Goal: Communication & Community: Answer question/provide support

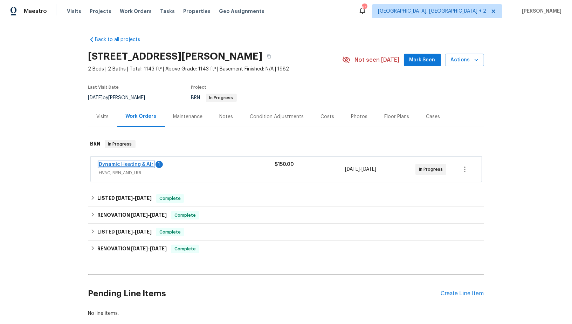
click at [142, 162] on link "Dynamic Heating & Air" at bounding box center [126, 164] width 55 height 5
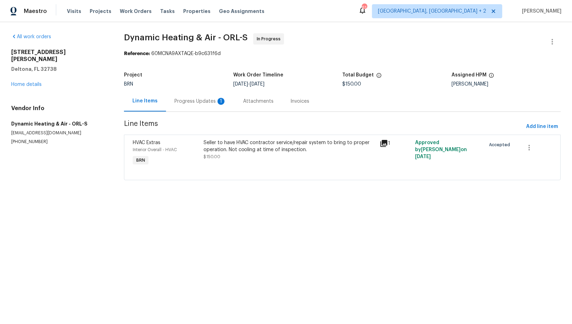
click at [195, 104] on div "Progress Updates 1" at bounding box center [201, 101] width 52 height 7
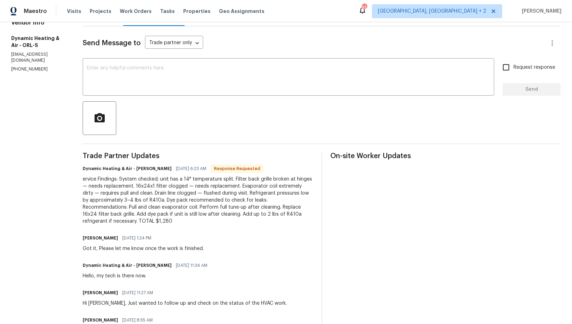
scroll to position [86, 0]
click at [278, 199] on div "ervice Findings: System checked; unit has a 14° temperature split. Filter back …" at bounding box center [198, 199] width 231 height 49
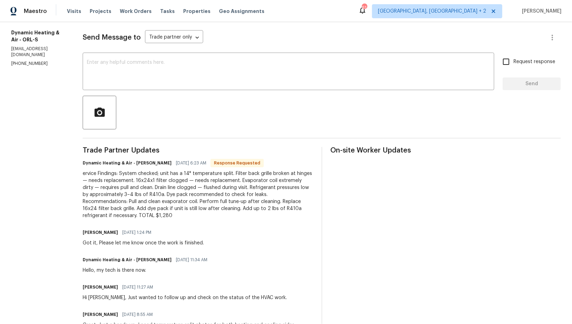
scroll to position [89, 0]
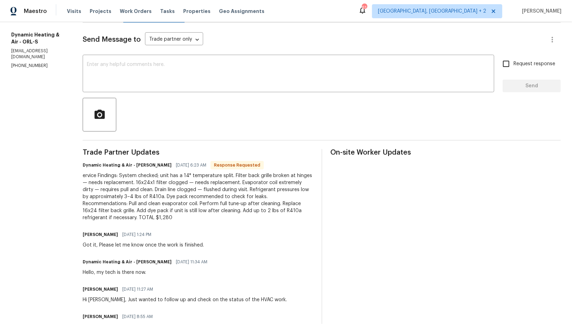
click at [224, 201] on div "ervice Findings: System checked; unit has a 14° temperature split. Filter back …" at bounding box center [198, 196] width 231 height 49
click at [159, 80] on textarea at bounding box center [288, 74] width 403 height 25
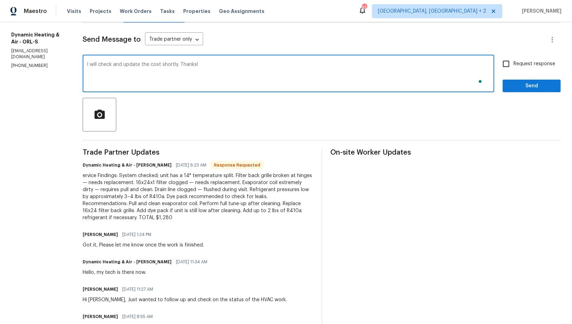
type textarea "I will check and update the cost shortly. Thanks!"
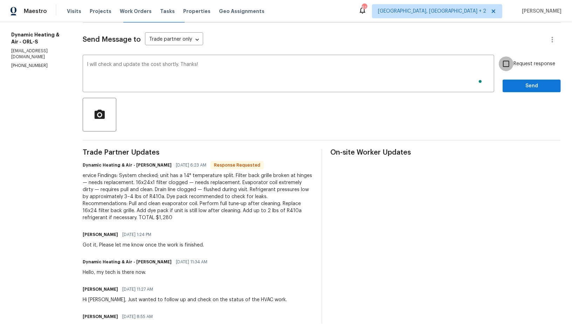
click at [514, 67] on input "Request response" at bounding box center [506, 63] width 15 height 15
checkbox input "true"
click at [524, 88] on span "Send" at bounding box center [532, 86] width 47 height 9
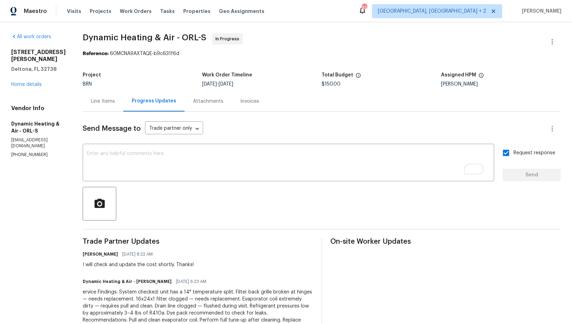
click at [107, 107] on div "Line Items" at bounding box center [103, 101] width 41 height 21
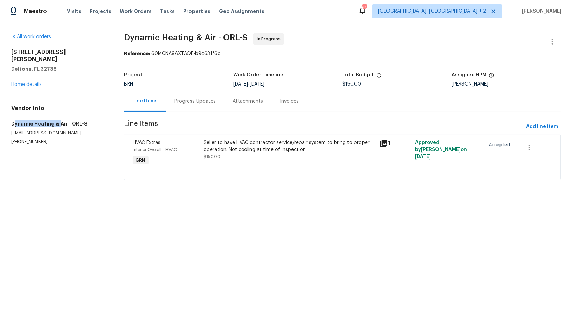
drag, startPoint x: 13, startPoint y: 115, endPoint x: 59, endPoint y: 117, distance: 46.0
click at [59, 120] on h5 "Dynamic Heating & Air - ORL-S" at bounding box center [59, 123] width 96 height 7
drag, startPoint x: 12, startPoint y: 118, endPoint x: 65, endPoint y: 119, distance: 52.9
click at [65, 119] on div "All work orders 2364 Howland Blvd Deltona, FL 32738 Home details Vendor Info Dy…" at bounding box center [286, 111] width 572 height 178
copy h5 "Dynamic Heating & Air"
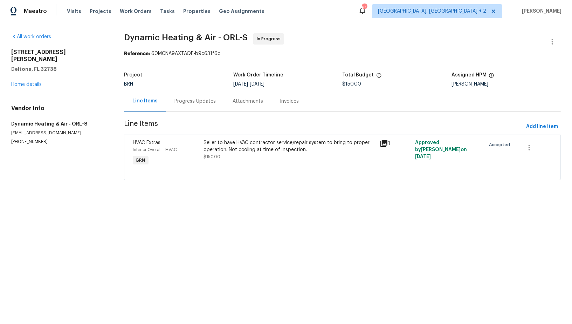
click at [226, 139] on div "Seller to have HVAC contractor service/repair system to bring to proper operati…" at bounding box center [290, 146] width 172 height 14
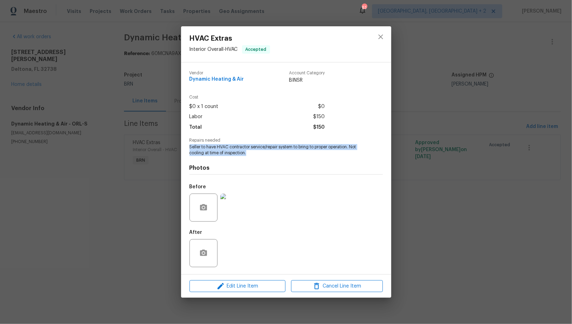
drag, startPoint x: 188, startPoint y: 145, endPoint x: 249, endPoint y: 155, distance: 62.5
click at [249, 155] on div "Vendor Dynamic Heating & Air Account Category BINSR Cost $0 x 1 count $0 Labor …" at bounding box center [286, 168] width 210 height 212
copy span "Seller to have HVAC contractor service/repair system to bring to proper operati…"
click at [171, 119] on div "HVAC Extras Interior Overall - HVAC Accepted Vendor Dynamic Heating & Air Accou…" at bounding box center [286, 162] width 572 height 324
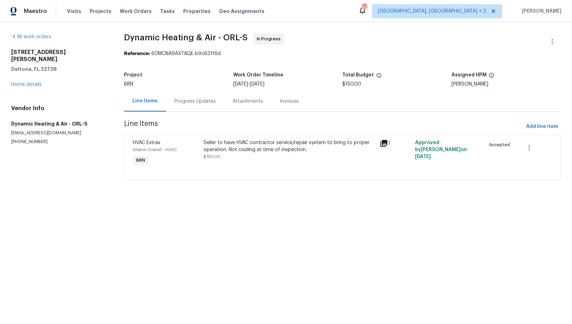
click at [179, 95] on div "Progress Updates" at bounding box center [195, 101] width 58 height 21
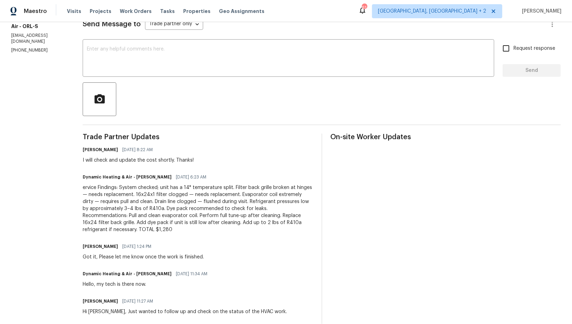
scroll to position [132, 0]
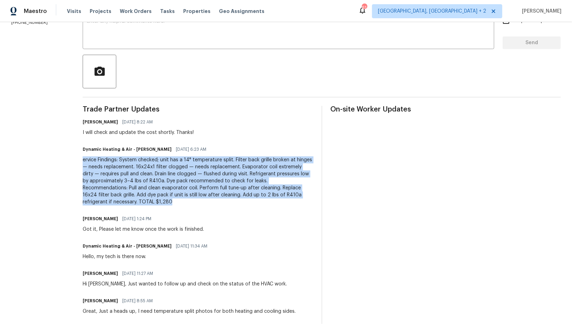
drag, startPoint x: 86, startPoint y: 159, endPoint x: 192, endPoint y: 203, distance: 115.2
click at [192, 203] on div "All work orders 2364 Howland Blvd Deltona, FL 32738 Home details Vendor Info Dy…" at bounding box center [286, 163] width 572 height 547
copy div "ervice Findings: System checked; unit has a 14° temperature split. Filter back …"
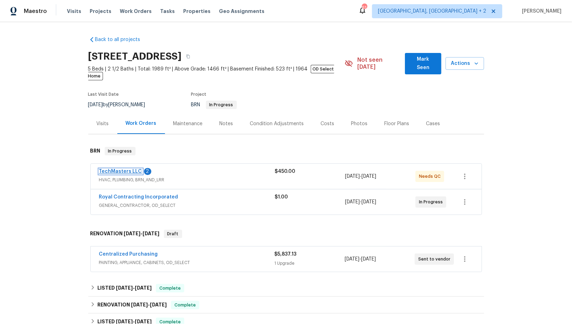
click at [120, 169] on link "TechMasters LLC" at bounding box center [120, 171] width 43 height 5
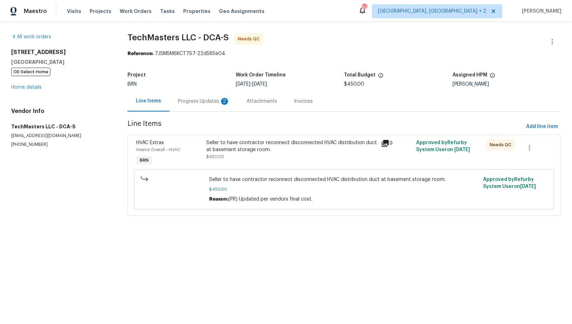
click at [218, 136] on div "HVAC Extras Interior Overall - HVAC BRN Seller to have contractor reconnect dis…" at bounding box center [345, 175] width 434 height 81
click at [229, 144] on div "Seller to have contractor reconnect disconnected HVAC distribution duct at base…" at bounding box center [291, 146] width 171 height 14
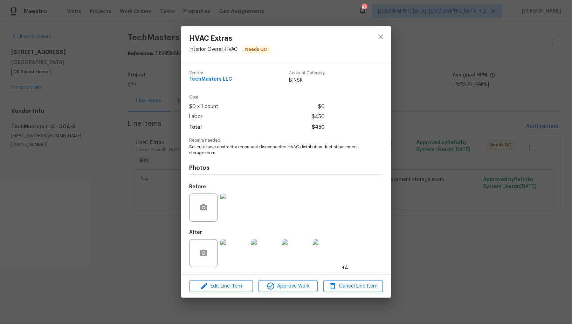
click at [230, 205] on img at bounding box center [234, 207] width 28 height 28
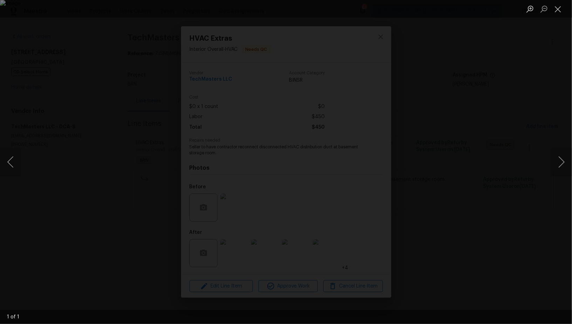
click at [309, 223] on div "Lightbox" at bounding box center [286, 162] width 572 height 324
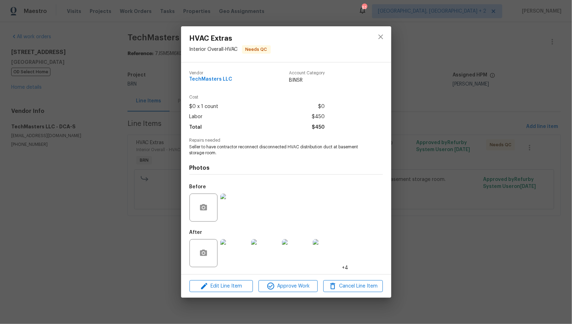
click at [256, 248] on img at bounding box center [265, 253] width 28 height 28
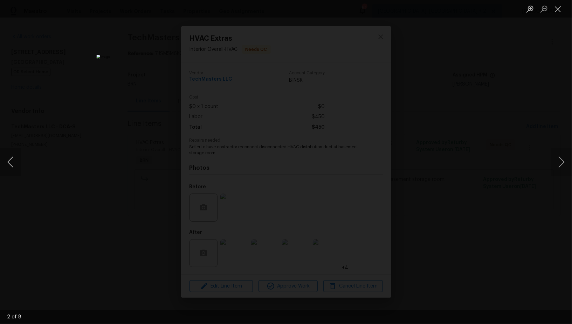
click at [7, 163] on button "Previous image" at bounding box center [10, 162] width 21 height 28
click at [456, 222] on div "Lightbox" at bounding box center [286, 162] width 572 height 324
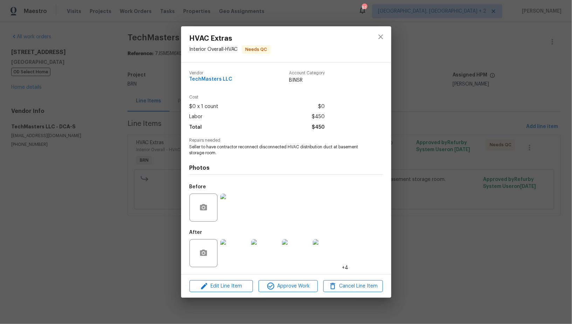
click at [232, 203] on img at bounding box center [234, 207] width 28 height 28
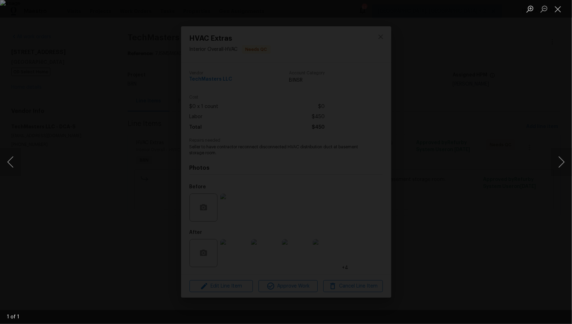
click at [417, 274] on div "Lightbox" at bounding box center [286, 162] width 572 height 324
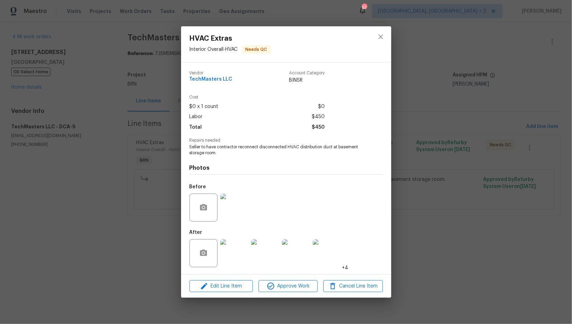
click at [417, 274] on div "HVAC Extras Interior Overall - HVAC Needs QC Vendor TechMasters LLC Account Cat…" at bounding box center [286, 162] width 572 height 324
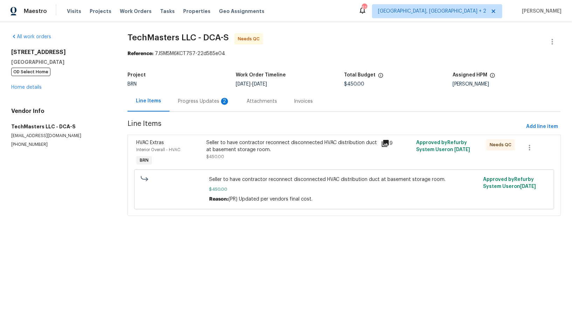
click at [197, 105] on div "Progress Updates 2" at bounding box center [204, 101] width 69 height 21
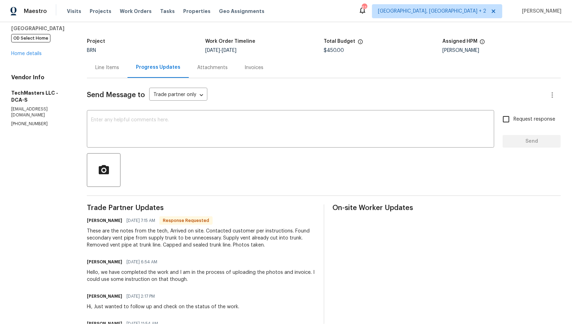
scroll to position [29, 0]
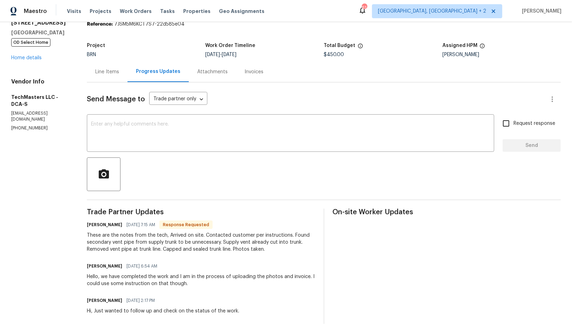
drag, startPoint x: 203, startPoint y: 231, endPoint x: 275, endPoint y: 247, distance: 74.2
click at [275, 247] on div "These are the notes from the tech, Arrived on site. Contacted customer per inst…" at bounding box center [201, 242] width 228 height 21
drag, startPoint x: 86, startPoint y: 246, endPoint x: 164, endPoint y: 245, distance: 78.2
click at [165, 245] on div "These are the notes from the tech, Arrived on site. Contacted customer per inst…" at bounding box center [201, 242] width 228 height 21
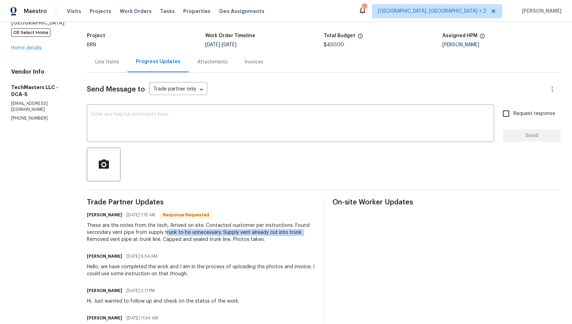
scroll to position [34, 0]
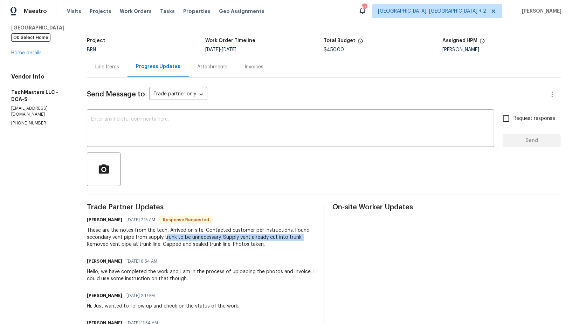
click at [222, 236] on div "These are the notes from the tech, Arrived on site. Contacted customer per inst…" at bounding box center [201, 237] width 228 height 21
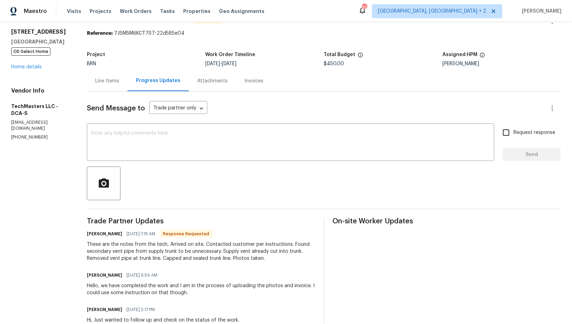
scroll to position [17, 0]
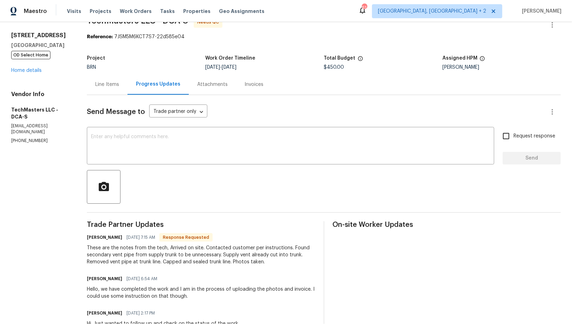
click at [106, 91] on div "Line Items" at bounding box center [107, 84] width 41 height 21
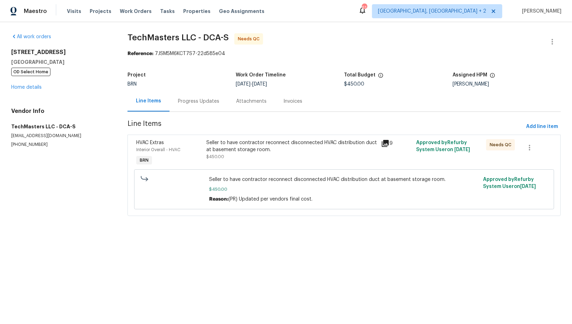
click at [200, 156] on div "HVAC Extras Interior Overall - HVAC BRN" at bounding box center [169, 153] width 70 height 32
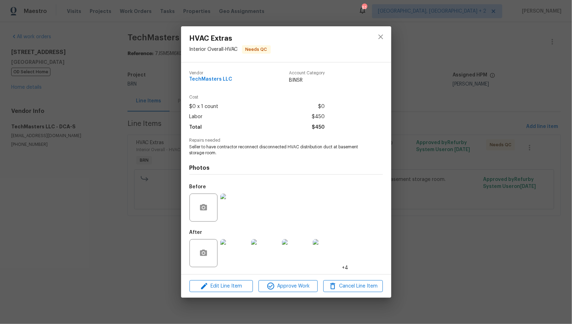
click at [226, 195] on img at bounding box center [234, 207] width 28 height 28
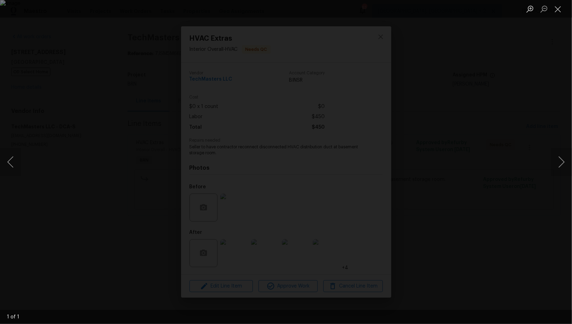
click at [347, 264] on div "Lightbox" at bounding box center [286, 162] width 572 height 324
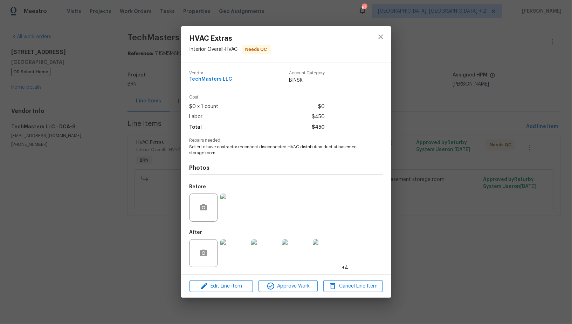
click at [230, 257] on img at bounding box center [234, 253] width 28 height 28
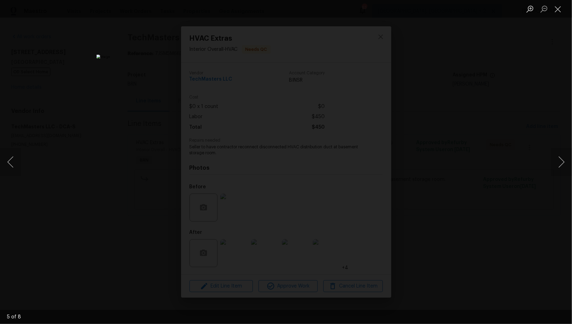
click at [436, 235] on div "Lightbox" at bounding box center [286, 162] width 572 height 324
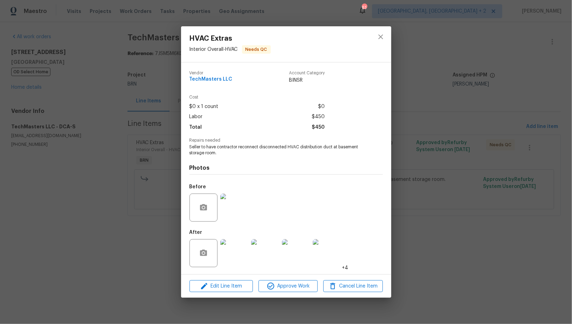
click at [436, 235] on div "HVAC Extras Interior Overall - HVAC Needs QC Vendor TechMasters LLC Account Cat…" at bounding box center [286, 162] width 572 height 324
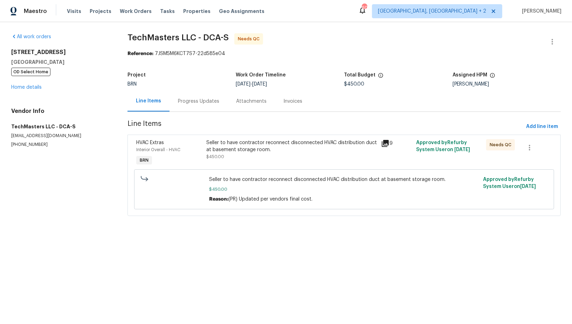
click at [203, 103] on div "Progress Updates" at bounding box center [198, 101] width 41 height 7
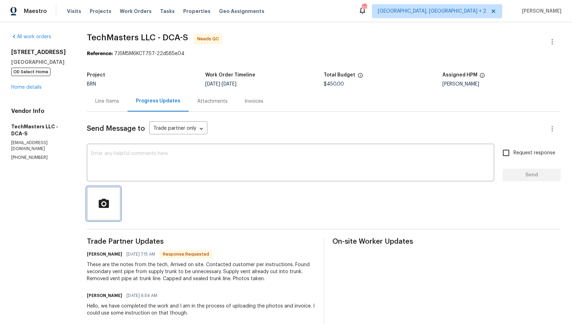
click at [100, 204] on icon "button" at bounding box center [104, 204] width 12 height 12
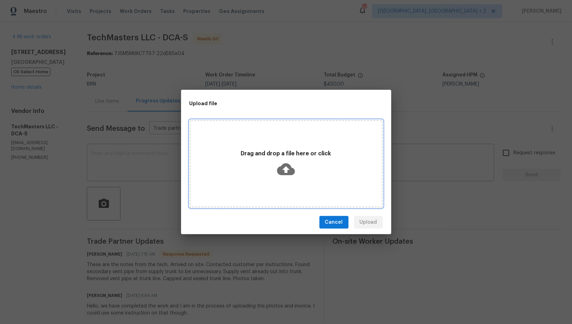
click at [295, 166] on div "Drag and drop a file here or click" at bounding box center [286, 163] width 191 height 33
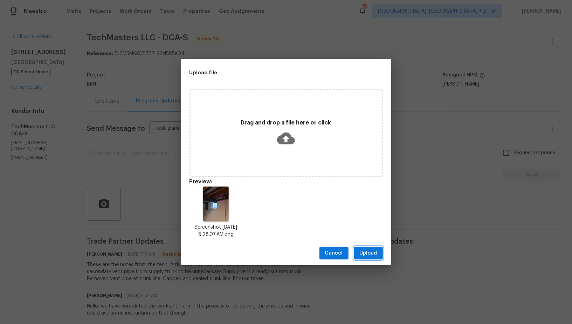
click at [369, 258] on button "Upload" at bounding box center [368, 253] width 29 height 13
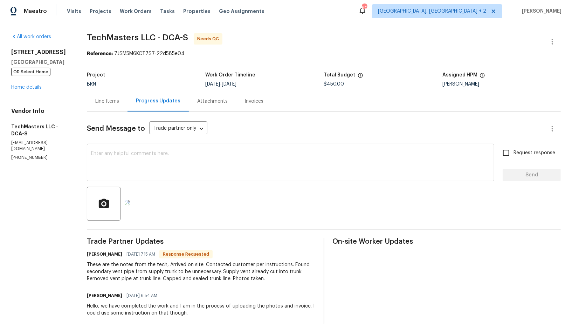
click at [156, 165] on textarea at bounding box center [290, 163] width 399 height 25
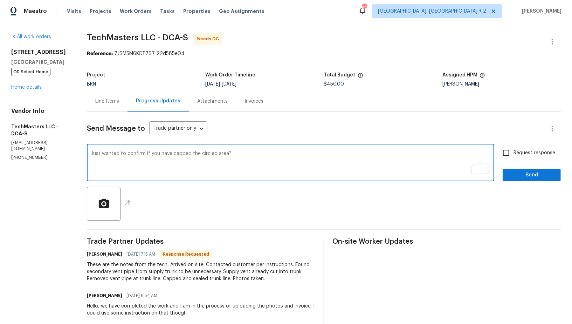
type textarea "Just wanted to confirm if you have capped the circled area?"
paste textarea "I just wanted to confirm if the circled area has been capped."
type textarea "I just wanted to confirm if the circled area has been capped."
click at [510, 156] on input "Request response" at bounding box center [506, 152] width 15 height 15
checkbox input "true"
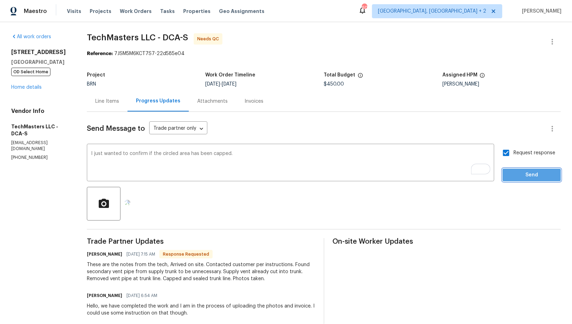
click at [516, 177] on span "Send" at bounding box center [532, 175] width 47 height 9
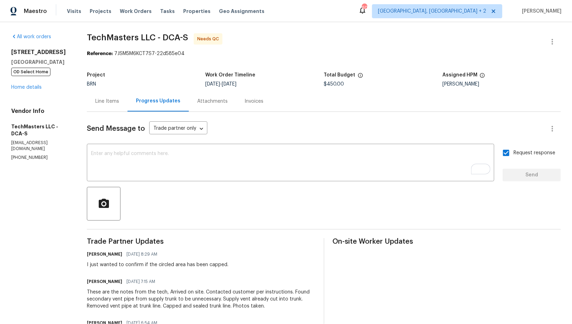
click at [112, 104] on div "Line Items" at bounding box center [107, 101] width 24 height 7
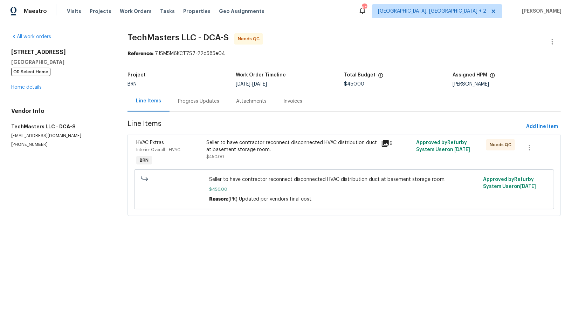
click at [192, 114] on section "TechMasters LLC - DCA-S Needs QC Reference: 7JSM5M6KCT7S7-22d585e04 Project BRN…" at bounding box center [345, 128] width 434 height 191
click at [186, 104] on div "Progress Updates" at bounding box center [198, 101] width 41 height 7
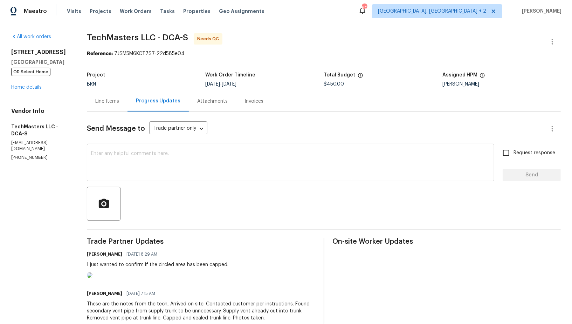
scroll to position [7, 0]
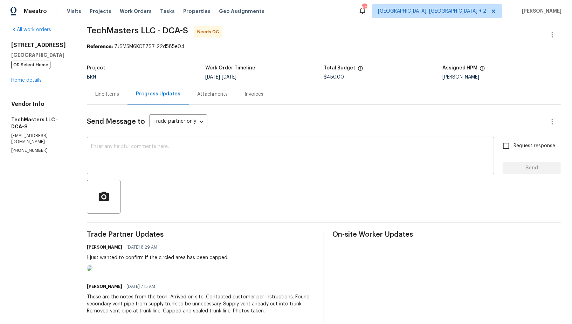
click at [93, 271] on img at bounding box center [90, 268] width 6 height 6
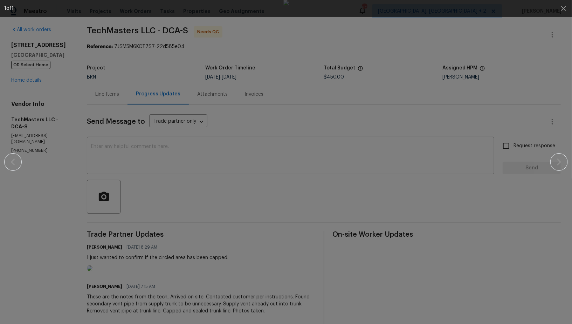
click at [458, 113] on div at bounding box center [286, 162] width 512 height 324
click at [567, 2] on button "button" at bounding box center [564, 8] width 17 height 17
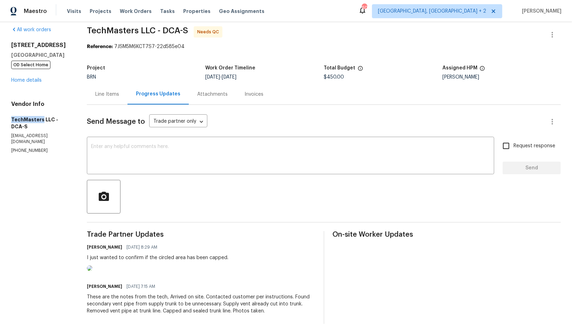
drag, startPoint x: 2, startPoint y: 118, endPoint x: 41, endPoint y: 120, distance: 38.9
click at [41, 120] on div "All work orders 7804 Alberta Ct Springfield, VA 22152 OD Select Home Home detai…" at bounding box center [286, 329] width 572 height 628
copy h5 "TechMasters"
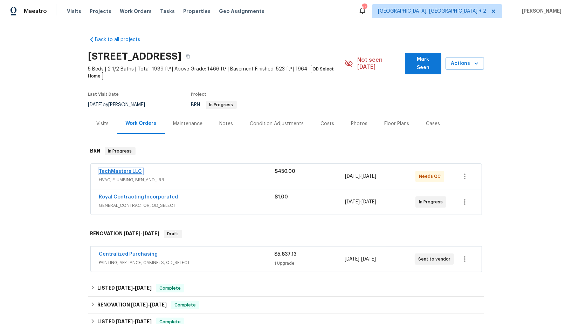
click at [121, 169] on link "TechMasters LLC" at bounding box center [120, 171] width 43 height 5
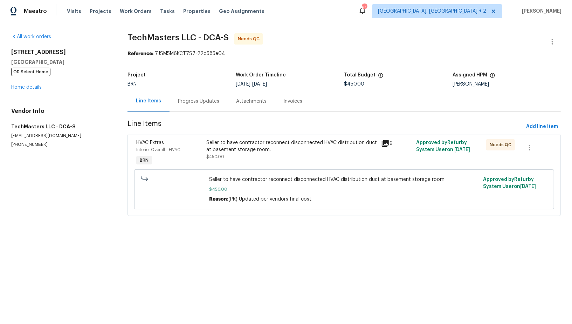
click at [256, 156] on div "Seller to have contractor reconnect disconnected HVAC distribution duct at base…" at bounding box center [291, 149] width 171 height 21
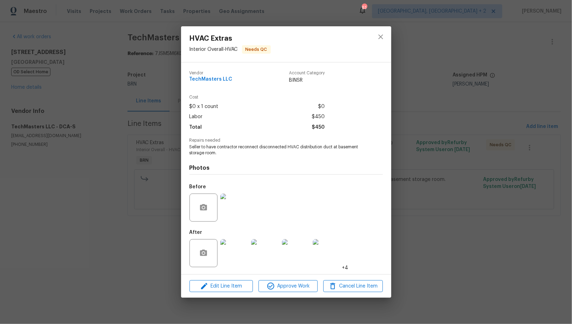
click at [235, 216] on img at bounding box center [234, 207] width 28 height 28
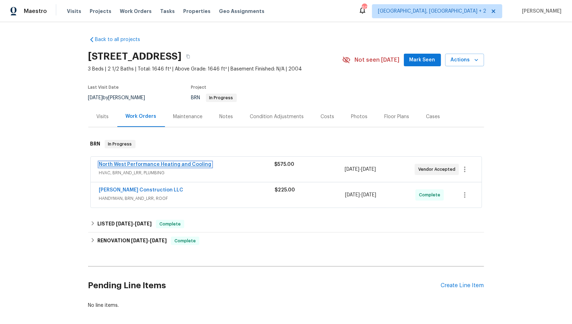
click at [160, 164] on link "North West Performance Heating and Cooling" at bounding box center [155, 164] width 113 height 5
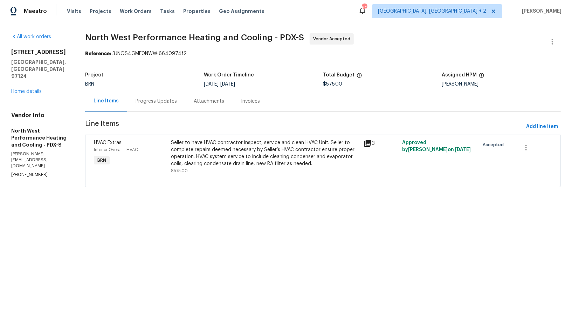
click at [167, 111] on div "Line Items Progress Updates Attachments Invoices" at bounding box center [323, 101] width 476 height 21
click at [168, 102] on div "Progress Updates" at bounding box center [156, 101] width 41 height 7
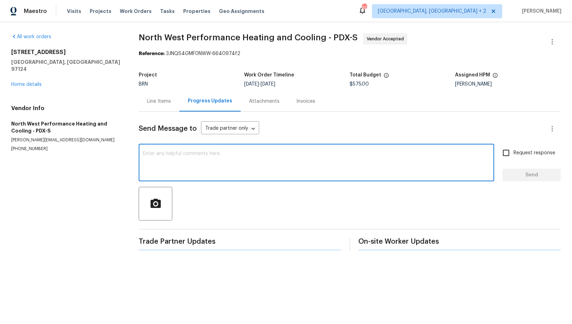
click at [165, 164] on textarea at bounding box center [316, 163] width 347 height 25
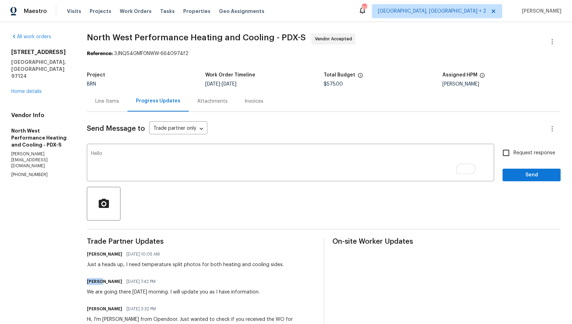
drag, startPoint x: 96, startPoint y: 280, endPoint x: 113, endPoint y: 280, distance: 16.5
click at [113, 280] on div "All work orders 7372 NE Cherry Dr Hillsboro, OR 97124 Home details Vendor Info …" at bounding box center [286, 192] width 572 height 341
copy h6 "Diana"
click at [127, 152] on textarea "Hello" at bounding box center [290, 163] width 399 height 25
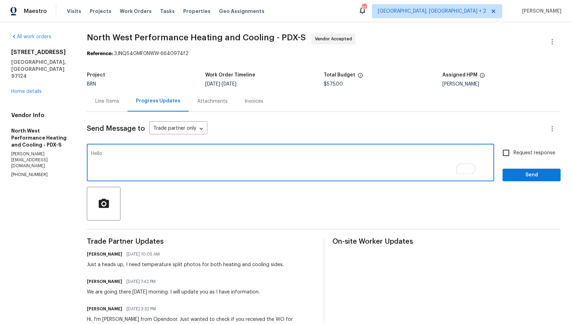
paste textarea "Diana"
type textarea "Hello Diana, Just wanted to follow up and check on the status of the HVAC inspe…"
click at [513, 152] on input "Request response" at bounding box center [506, 152] width 15 height 15
checkbox input "true"
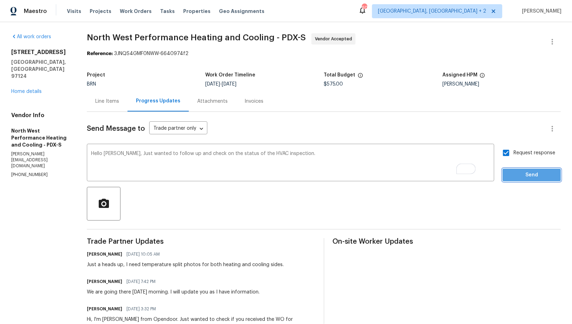
click at [523, 173] on span "Send" at bounding box center [532, 175] width 47 height 9
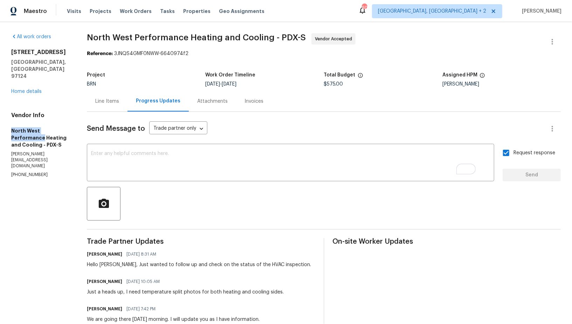
drag, startPoint x: 0, startPoint y: 117, endPoint x: 71, endPoint y: 113, distance: 71.3
click at [71, 113] on div "All work orders 7372 NE Cherry Dr Hillsboro, OR 97124 Home details Vendor Info …" at bounding box center [286, 206] width 572 height 369
copy h5 "North West Performance"
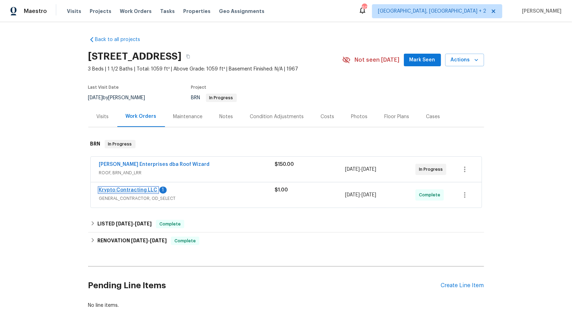
click at [141, 188] on link "Krypto Contracting LLC" at bounding box center [128, 190] width 59 height 5
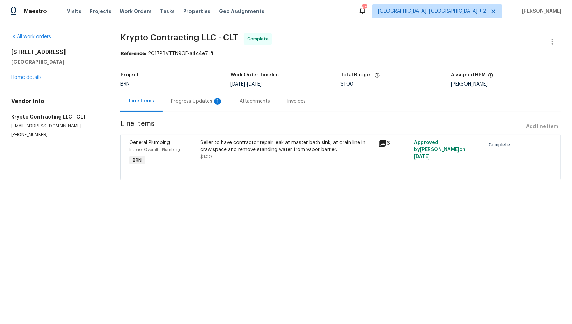
click at [196, 100] on div "Progress Updates 1" at bounding box center [197, 101] width 52 height 7
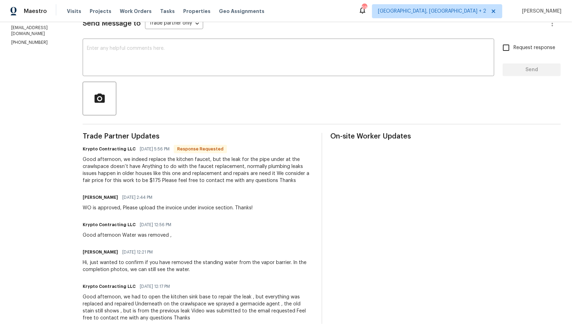
scroll to position [93, 0]
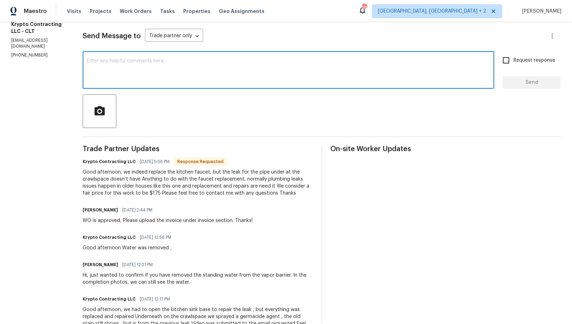
click at [125, 80] on textarea at bounding box center [288, 71] width 403 height 25
type textarea "I will check and update you on this. Thanks!"
click at [512, 60] on input "Request response" at bounding box center [506, 60] width 15 height 15
checkbox input "true"
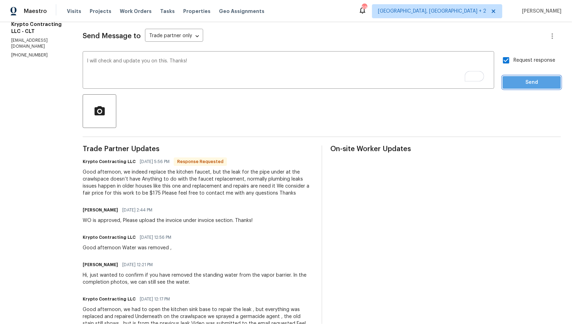
click at [514, 79] on span "Send" at bounding box center [532, 82] width 47 height 9
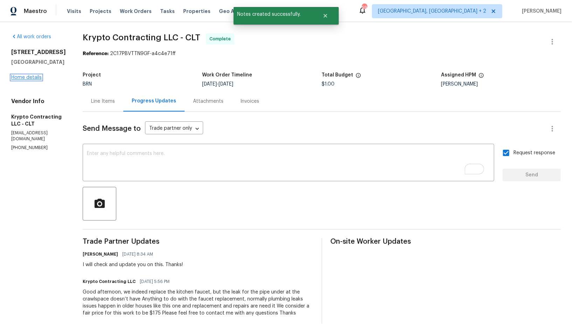
click at [35, 77] on link "Home details" at bounding box center [26, 77] width 30 height 5
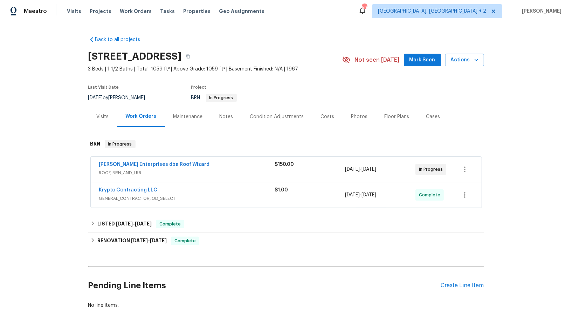
click at [145, 166] on span "Nordman Enterprises dba Roof Wizard" at bounding box center [154, 164] width 111 height 7
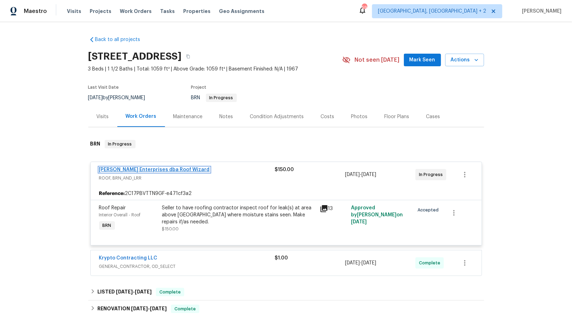
click at [149, 168] on link "Nordman Enterprises dba Roof Wizard" at bounding box center [154, 169] width 111 height 5
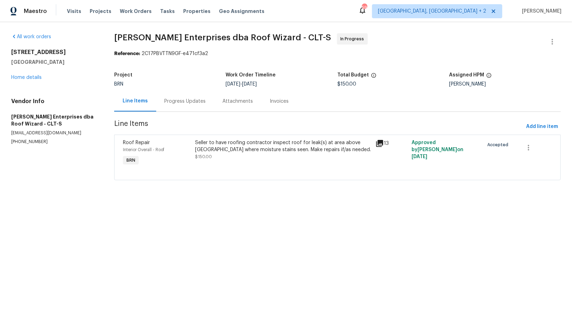
click at [239, 150] on div "Seller to have roofing contractor inspect roof for leak(s) at area above attic …" at bounding box center [283, 146] width 177 height 14
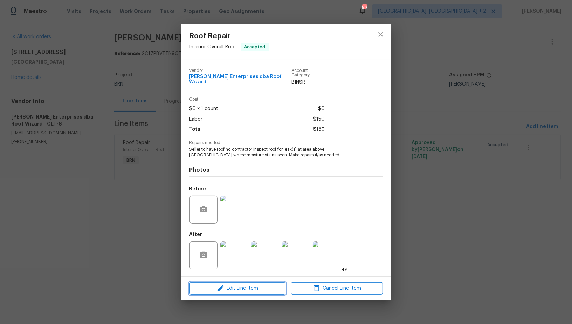
click at [238, 286] on span "Edit Line Item" at bounding box center [238, 288] width 92 height 9
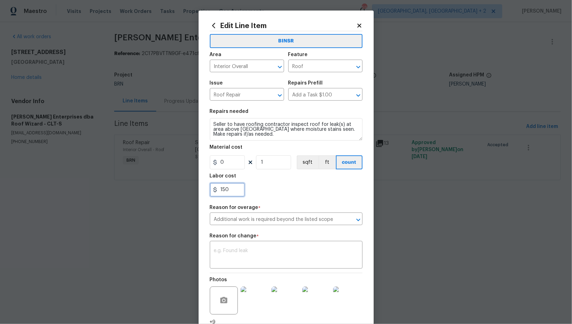
click at [237, 194] on input "150" at bounding box center [227, 190] width 35 height 14
paste input "950.63"
type input "950.63"
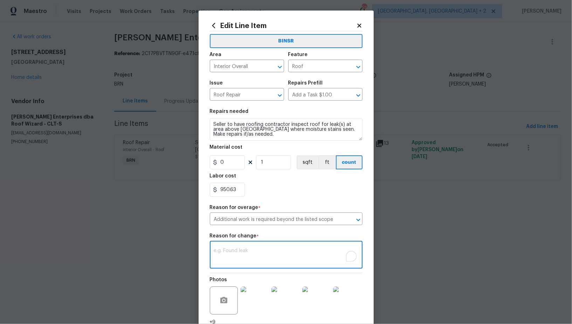
click at [254, 252] on textarea "To enrich screen reader interactions, please activate Accessibility in Grammarl…" at bounding box center [286, 255] width 144 height 15
paste textarea "(PR) Updated cost per BR team’s approval."
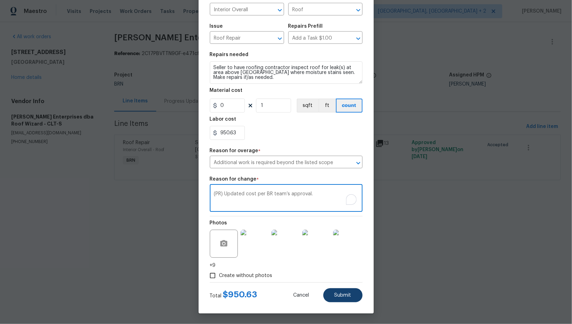
type textarea "(PR) Updated cost per BR team’s approval."
click at [340, 300] on button "Submit" at bounding box center [343, 295] width 39 height 14
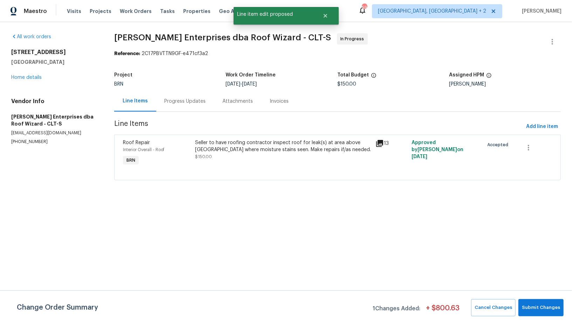
scroll to position [0, 0]
click at [529, 306] on span "Submit Changes" at bounding box center [541, 308] width 38 height 8
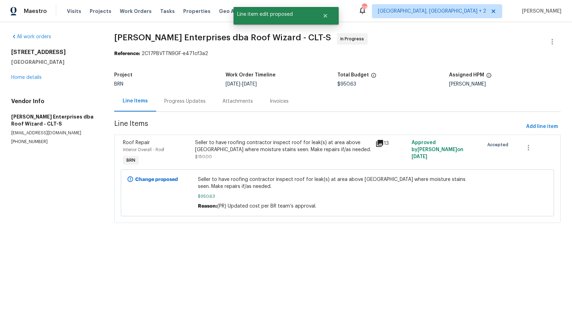
click at [200, 101] on div "Progress Updates" at bounding box center [185, 101] width 41 height 7
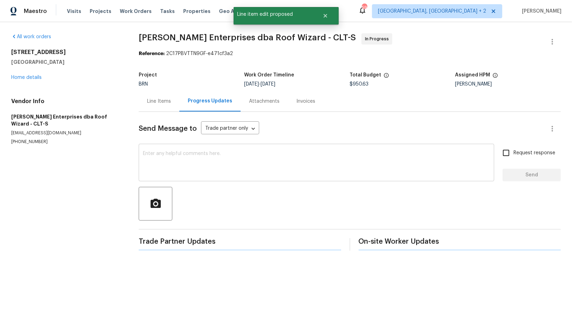
click at [194, 162] on textarea at bounding box center [316, 163] width 347 height 25
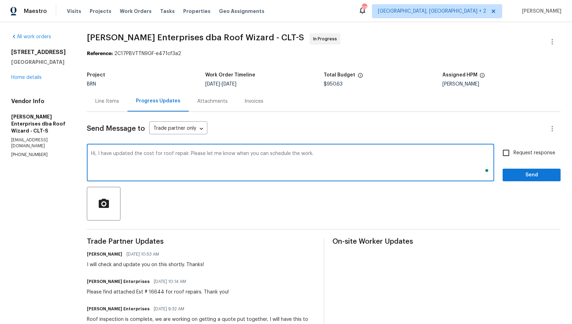
type textarea "Hi, I have updated the cost for roof repair. Please let me know when you can sc…"
click at [514, 152] on input "Request response" at bounding box center [506, 152] width 15 height 15
checkbox input "true"
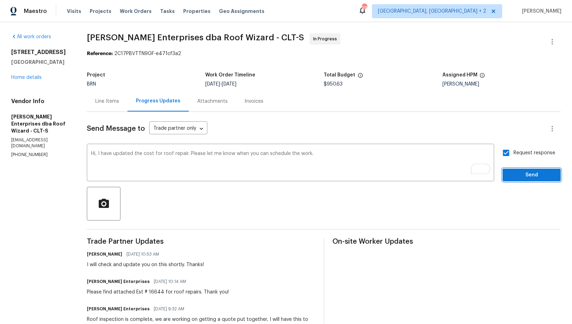
click at [522, 174] on span "Send" at bounding box center [532, 175] width 47 height 9
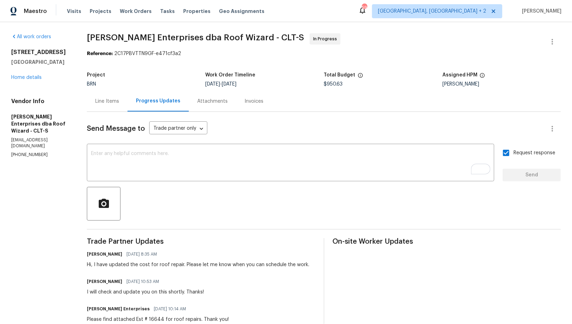
click at [117, 101] on div "Line Items" at bounding box center [107, 101] width 24 height 7
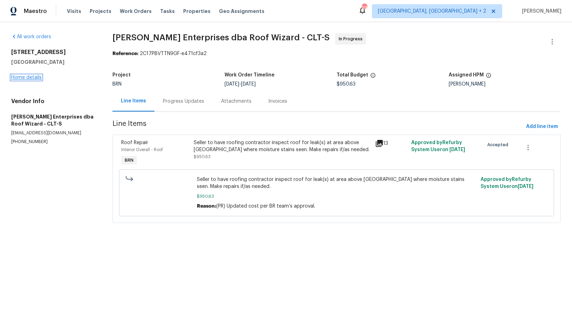
click at [26, 75] on link "Home details" at bounding box center [26, 77] width 30 height 5
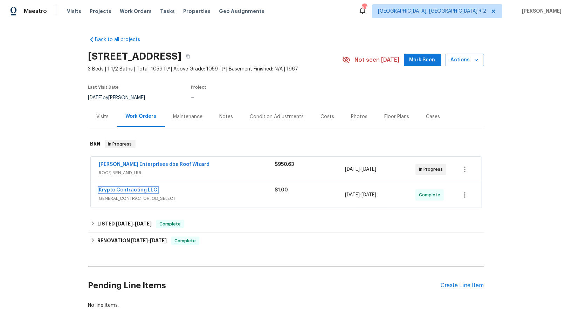
click at [130, 188] on link "Krypto Contracting LLC" at bounding box center [128, 190] width 59 height 5
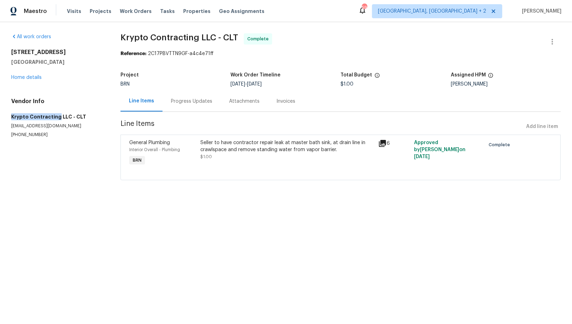
drag, startPoint x: 6, startPoint y: 118, endPoint x: 57, endPoint y: 118, distance: 50.8
click at [57, 118] on div "All work orders 6139 Castle Ct Charlotte, NC 28213 Home details Vendor Info Kry…" at bounding box center [286, 111] width 572 height 178
copy h5 "Krypto Contracting"
click at [226, 150] on div "Seller to have contractor repair leak at master bath sink, at drain line in cra…" at bounding box center [287, 146] width 174 height 14
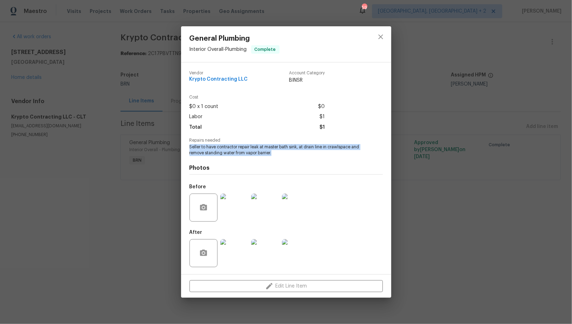
drag, startPoint x: 189, startPoint y: 146, endPoint x: 306, endPoint y: 153, distance: 118.0
click at [307, 154] on div "Vendor Krypto Contracting LLC Account Category BINSR Cost $0 x 1 count $0 Labor…" at bounding box center [286, 168] width 210 height 212
copy span "Seller to have contractor repair leak at master bath sink, at drain line in cra…"
click at [164, 78] on div "General Plumbing Interior Overall - Plumbing Complete Vendor Krypto Contracting…" at bounding box center [286, 162] width 572 height 324
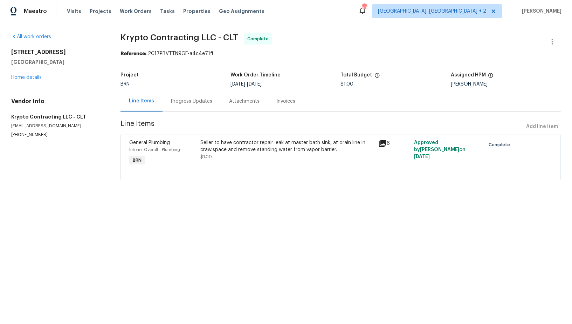
click at [181, 109] on div "Progress Updates" at bounding box center [192, 101] width 58 height 21
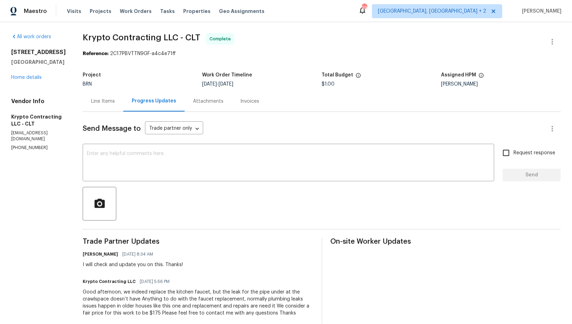
scroll to position [117, 0]
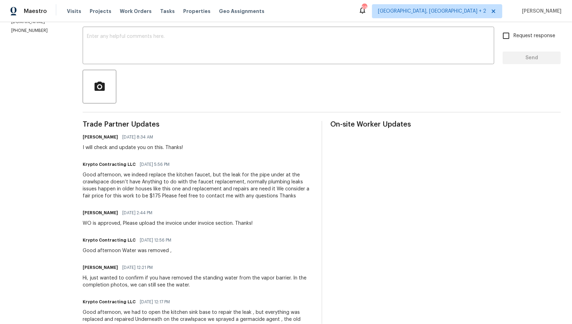
click at [89, 175] on div "All work orders 6139 Castle Ct Charlotte, NC 28213 Home details Vendor Info Kry…" at bounding box center [286, 240] width 572 height 671
click at [130, 176] on div "Good afternoon, we indeed replace the kitchen faucet, but the leak for the pipe…" at bounding box center [198, 185] width 231 height 28
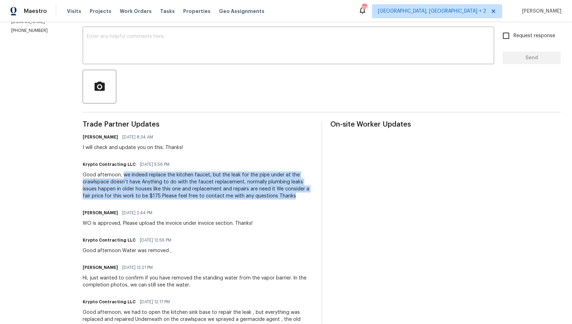
drag, startPoint x: 128, startPoint y: 175, endPoint x: 301, endPoint y: 203, distance: 175.7
copy div "we indeed replace the kitchen faucet, but the leak for the pipe under at the cr…"
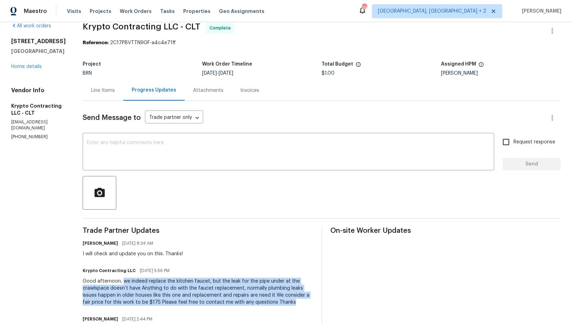
scroll to position [0, 0]
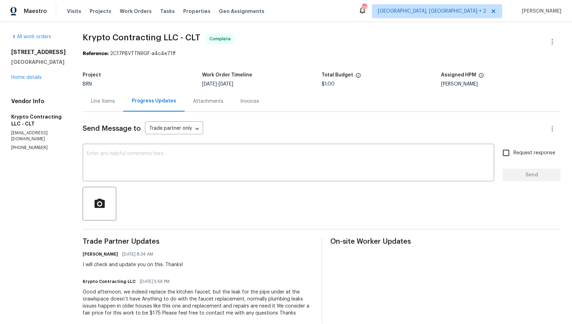
click at [109, 104] on div "Line Items" at bounding box center [103, 101] width 24 height 7
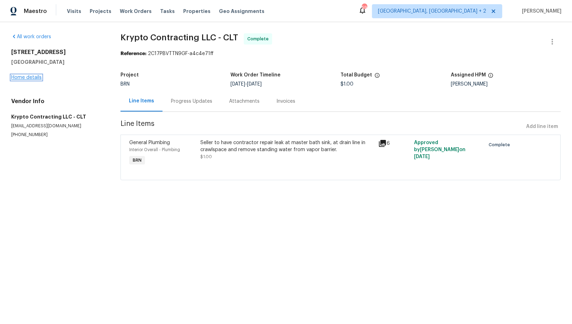
click at [32, 76] on link "Home details" at bounding box center [26, 77] width 30 height 5
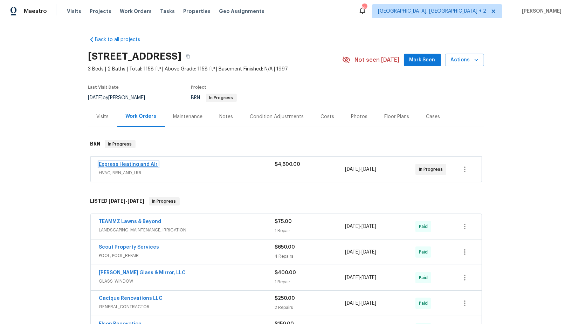
click at [148, 163] on link "Express Heating and Air" at bounding box center [128, 164] width 59 height 5
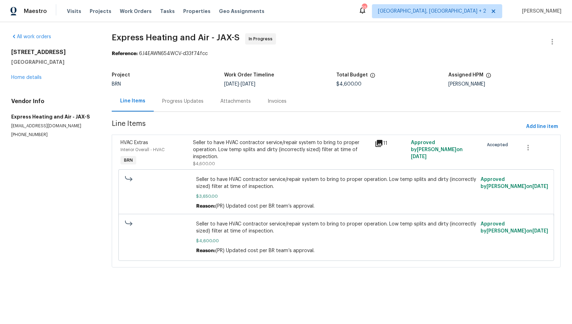
click at [202, 135] on div "HVAC Extras Interior Overall - HVAC BRN Seller to have HVAC contractor service/…" at bounding box center [336, 201] width 449 height 133
click at [217, 142] on div "Seller to have HVAC contractor service/repair system to bring to proper operati…" at bounding box center [281, 149] width 177 height 21
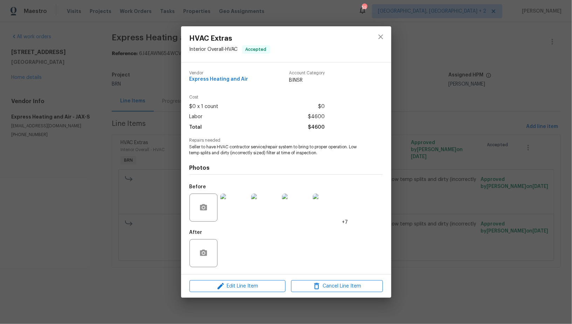
click at [165, 226] on div "HVAC Extras Interior Overall - HVAC Accepted Vendor Express Heating and Air Acc…" at bounding box center [286, 162] width 572 height 324
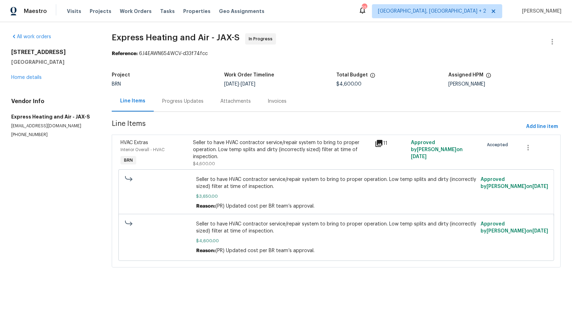
click at [172, 111] on div "Progress Updates" at bounding box center [183, 101] width 58 height 21
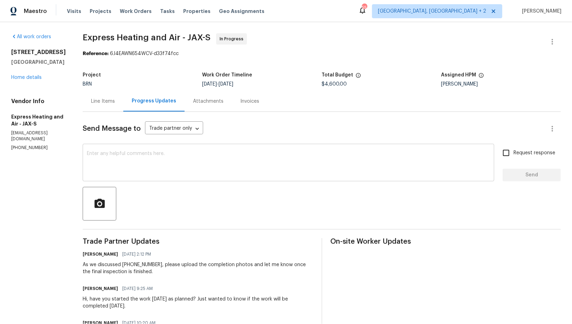
click at [182, 177] on div "x ​" at bounding box center [289, 163] width 412 height 36
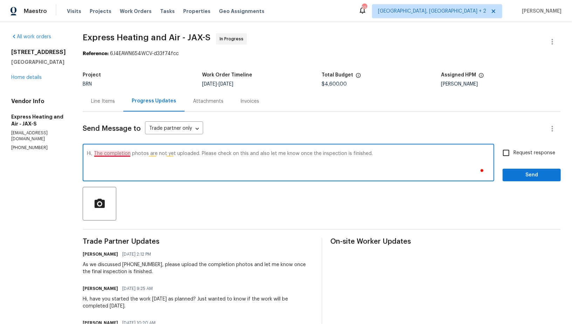
click at [121, 155] on textarea "Hi, The completion photos are not yet uploaded. Please check on this and also l…" at bounding box center [288, 163] width 403 height 25
click at [416, 161] on textarea "Hi, the completion photos are not yet uploaded. Please check on this and also l…" at bounding box center [288, 163] width 403 height 25
type textarea "Hi, the completion photos are not yet uploaded. Please check on this and also l…"
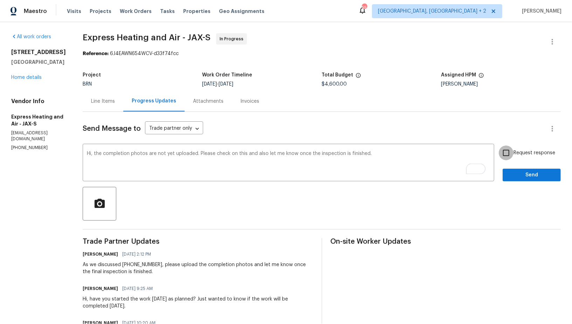
click at [504, 151] on input "Request response" at bounding box center [506, 152] width 15 height 15
checkbox input "true"
click at [512, 169] on button "Send" at bounding box center [532, 175] width 58 height 13
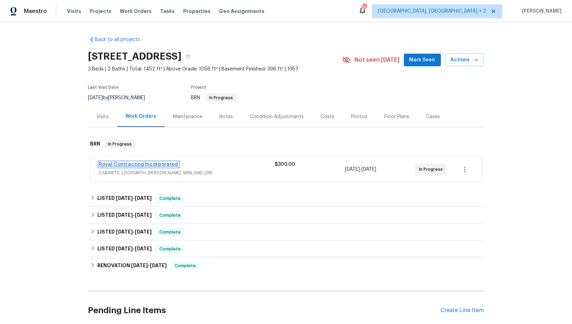
click at [139, 163] on link "Royal Contracting Incorporated" at bounding box center [138, 164] width 79 height 5
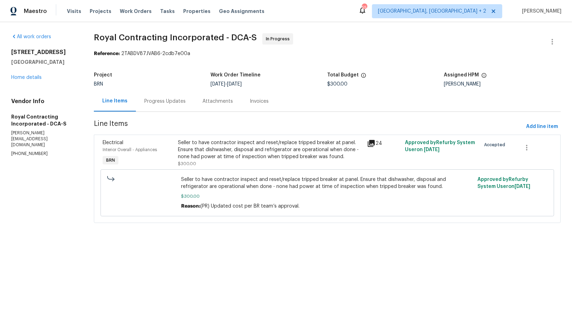
click at [188, 101] on div "Progress Updates" at bounding box center [165, 101] width 58 height 21
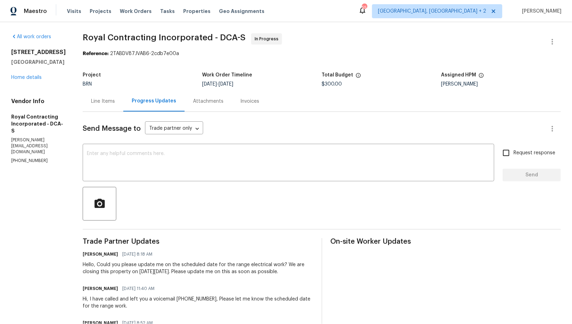
scroll to position [5, 0]
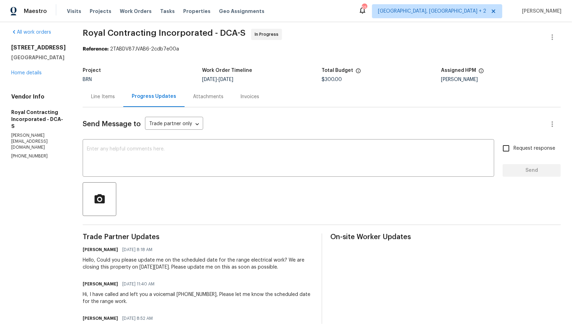
click at [110, 92] on div "Line Items" at bounding box center [103, 96] width 41 height 21
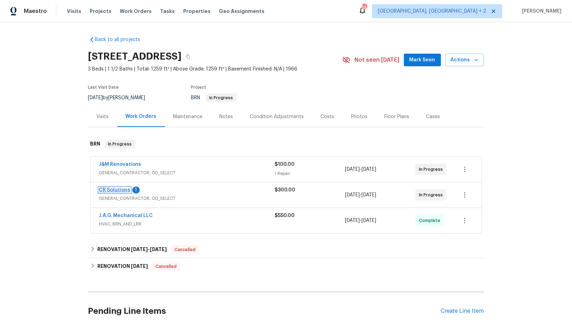
click at [121, 189] on link "CR Solutions" at bounding box center [115, 190] width 32 height 5
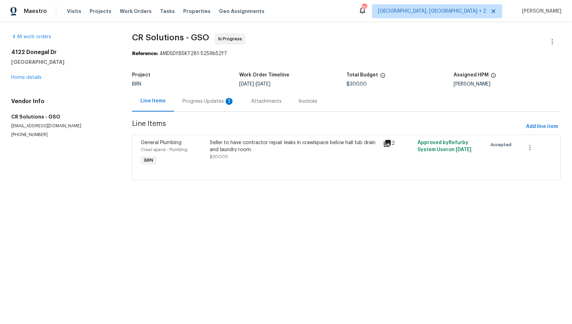
click at [192, 97] on div "Progress Updates 1" at bounding box center [208, 101] width 69 height 21
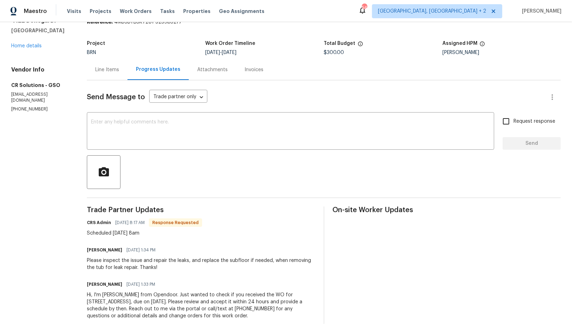
scroll to position [46, 0]
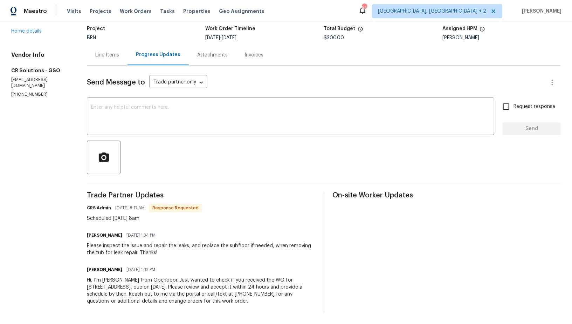
click at [161, 136] on div "Send Message to Trade partner only Trade partner only ​ x ​ Request response Se…" at bounding box center [324, 189] width 474 height 247
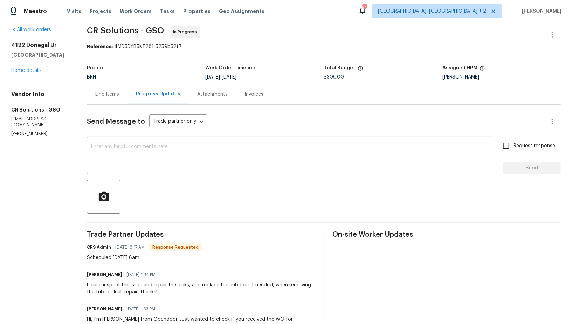
scroll to position [0, 0]
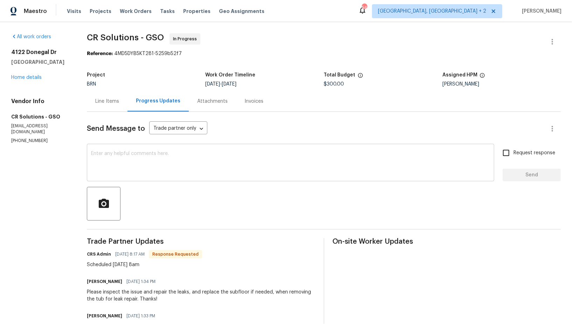
click at [159, 158] on textarea at bounding box center [290, 163] width 399 height 25
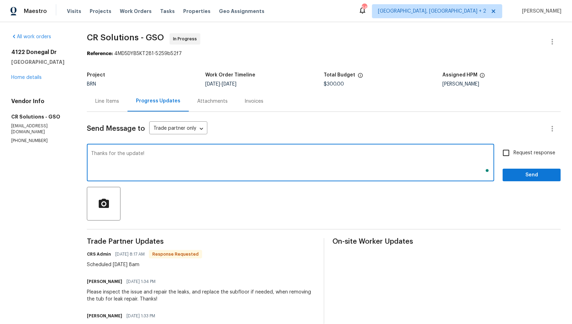
type textarea "Thanks for the update!"
click at [515, 152] on span "Request response" at bounding box center [535, 152] width 42 height 7
click at [514, 152] on input "Request response" at bounding box center [506, 152] width 15 height 15
checkbox input "true"
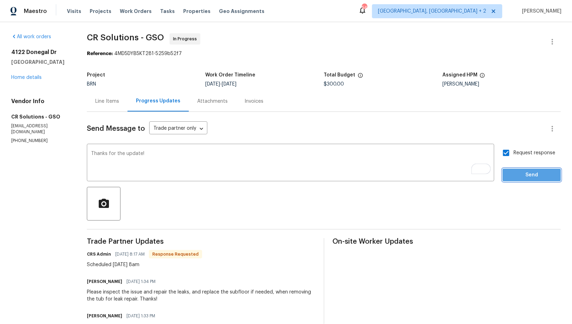
click at [522, 178] on span "Send" at bounding box center [532, 175] width 47 height 9
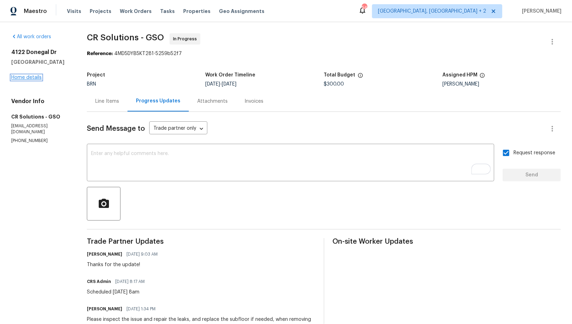
click at [34, 78] on link "Home details" at bounding box center [26, 77] width 30 height 5
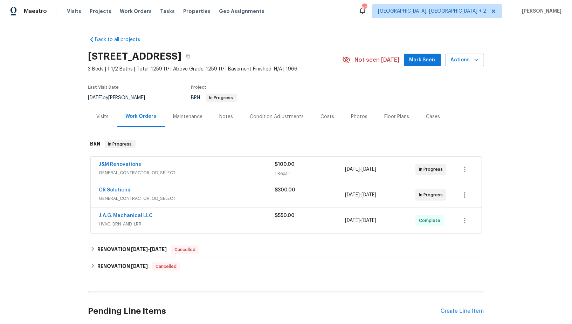
click at [109, 161] on span "J&M Renovations" at bounding box center [120, 164] width 42 height 7
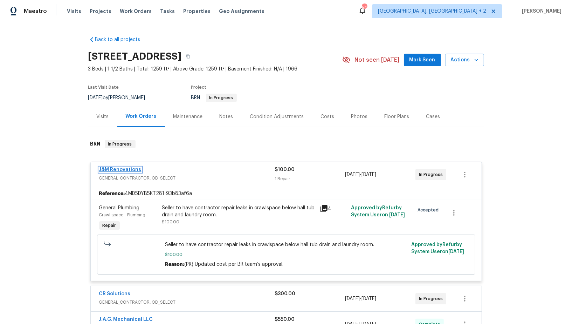
click at [114, 169] on link "J&M Renovations" at bounding box center [120, 169] width 42 height 5
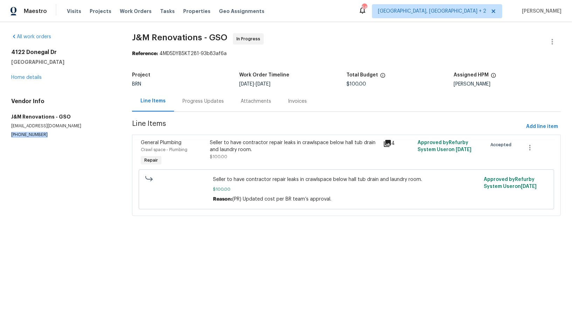
drag, startPoint x: 41, startPoint y: 135, endPoint x: 0, endPoint y: 134, distance: 41.4
click at [0, 134] on div "All work orders [STREET_ADDRESS] Home details Vendor Info J&M Renovations - GSO…" at bounding box center [286, 128] width 572 height 213
copy p "[PHONE_NUMBER]"
click at [201, 77] on div "Project" at bounding box center [185, 77] width 107 height 9
click at [200, 91] on div "Progress Updates" at bounding box center [203, 101] width 58 height 21
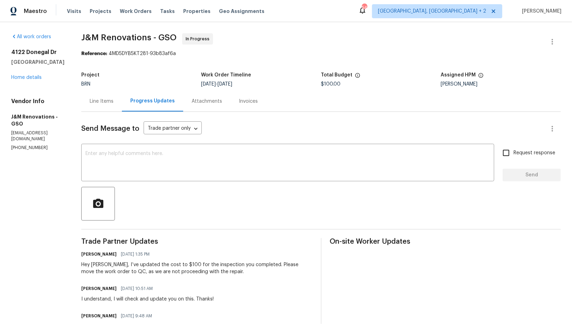
scroll to position [69, 0]
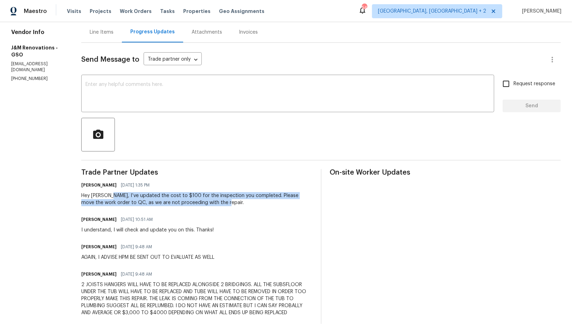
drag, startPoint x: 112, startPoint y: 195, endPoint x: 218, endPoint y: 202, distance: 106.1
click at [218, 202] on div "Hey [PERSON_NAME], I’ve updated the cost to $100 for the inspection you complet…" at bounding box center [196, 199] width 231 height 14
copy div "I’ve updated the cost to $100 for the inspection you completed. Please move the…"
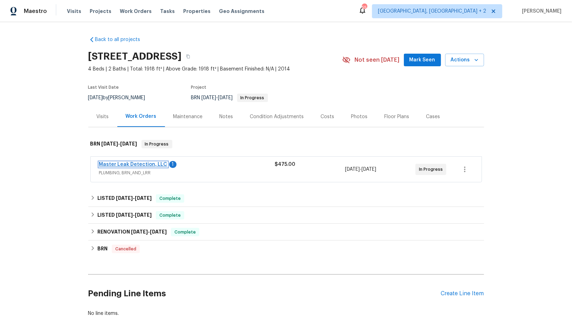
click at [137, 165] on link "Master Leak Detection, LLC" at bounding box center [133, 164] width 68 height 5
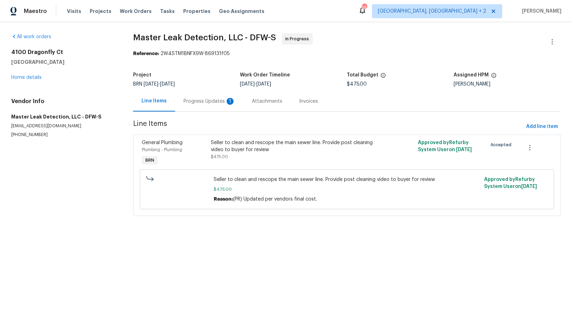
click at [210, 107] on div "Progress Updates 1" at bounding box center [209, 101] width 69 height 21
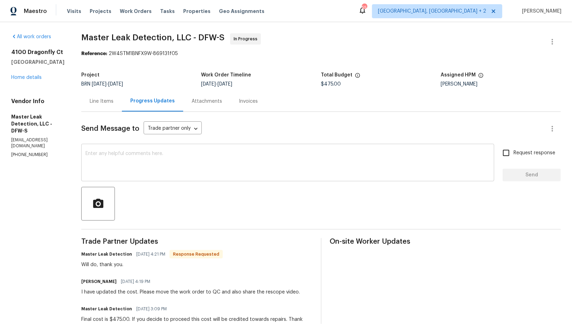
scroll to position [9, 0]
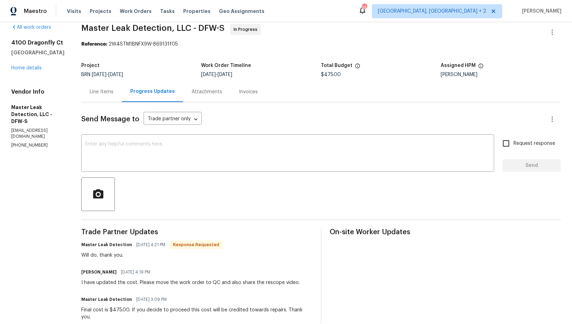
click at [158, 186] on div at bounding box center [321, 194] width 480 height 34
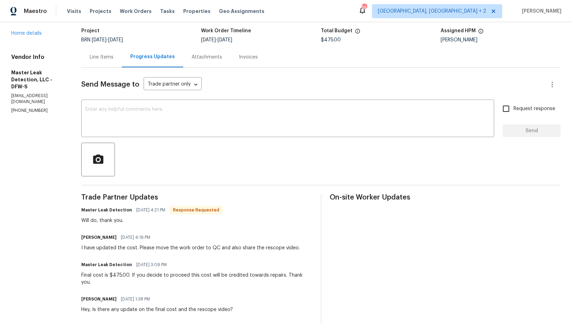
scroll to position [21, 0]
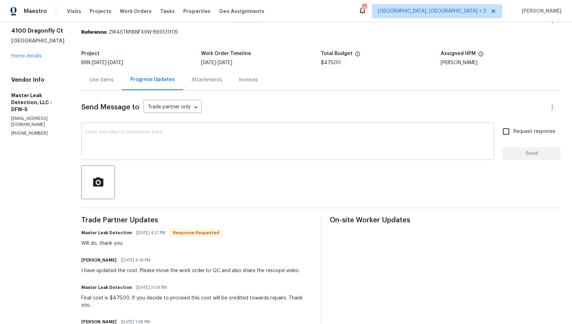
click at [149, 140] on textarea at bounding box center [288, 142] width 405 height 25
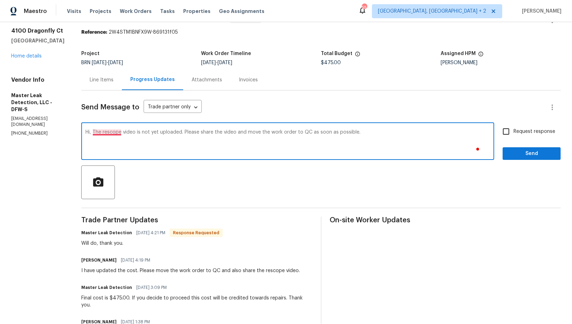
click at [121, 130] on textarea "Hi, The rescope video is not yet uploaded. Please share the video and move the …" at bounding box center [288, 142] width 405 height 25
type textarea "Hi, the rescope video is not yet uploaded. Please share the video and move the …"
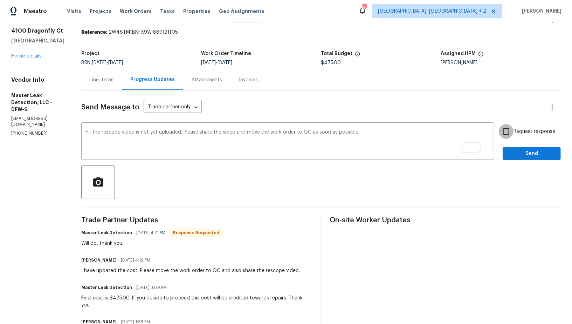
click at [511, 134] on input "Request response" at bounding box center [506, 131] width 15 height 15
checkbox input "true"
click at [515, 150] on span "Send" at bounding box center [532, 153] width 47 height 9
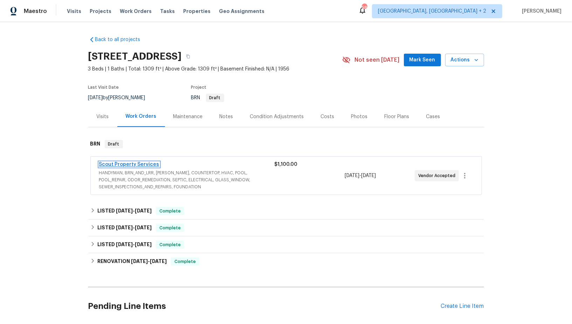
click at [135, 162] on link "Scout Property Services" at bounding box center [129, 164] width 60 height 5
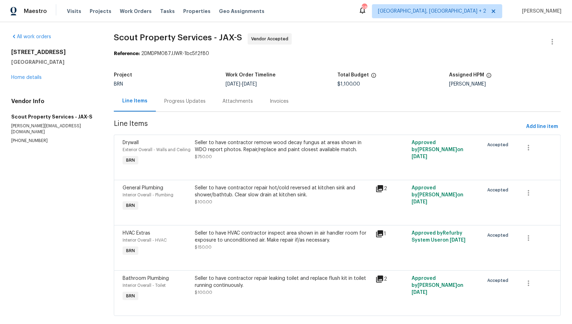
click at [173, 107] on div "Progress Updates" at bounding box center [185, 101] width 58 height 21
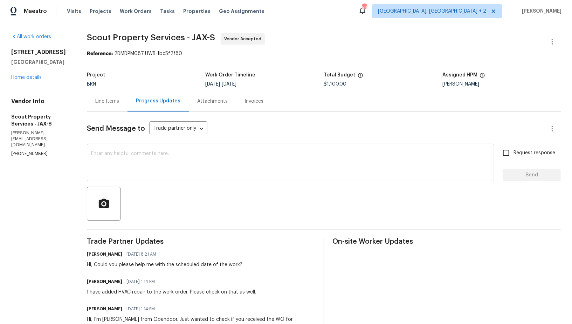
click at [169, 162] on textarea at bounding box center [290, 163] width 399 height 25
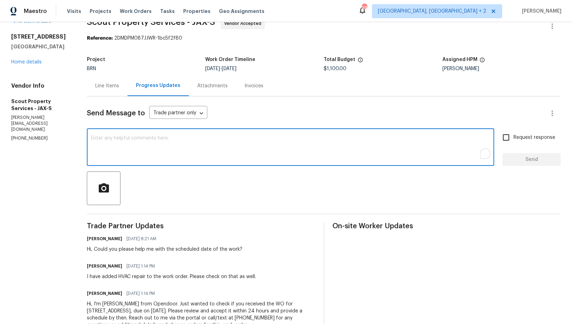
scroll to position [39, 0]
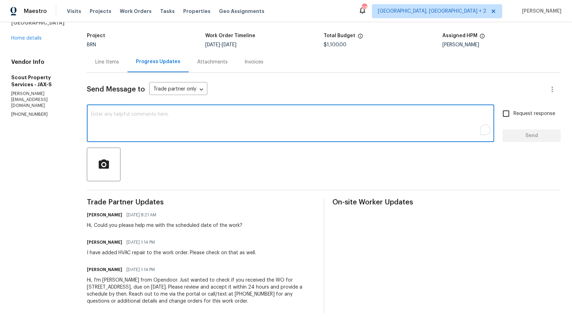
type textarea "h"
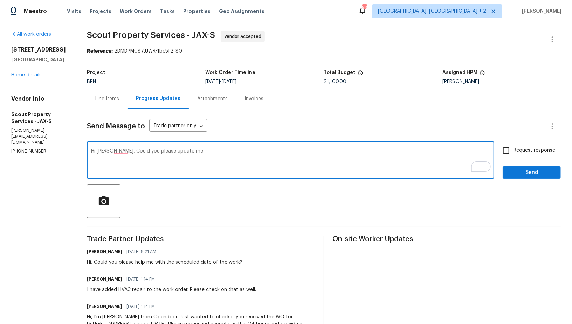
scroll to position [0, 0]
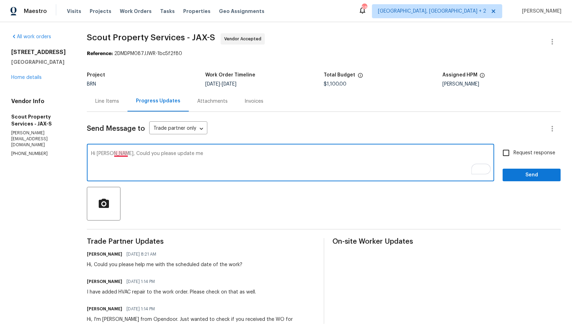
click at [119, 155] on textarea "Hi [PERSON_NAME], Could you please update me" at bounding box center [290, 163] width 399 height 25
click at [189, 154] on textarea "Hi [PERSON_NAME], could you please update me" at bounding box center [290, 163] width 399 height 25
type textarea "Hi [PERSON_NAME], could you please update me on the status of the work?"
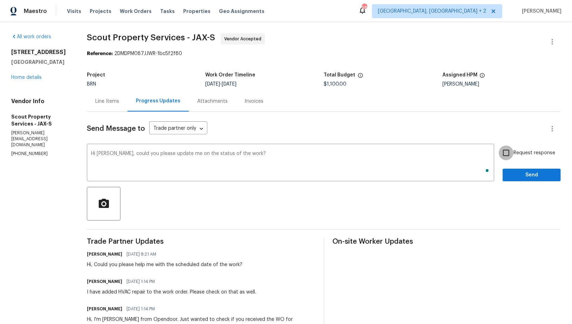
click at [509, 150] on input "Request response" at bounding box center [506, 152] width 15 height 15
checkbox input "true"
click at [532, 180] on button "Send" at bounding box center [532, 175] width 58 height 13
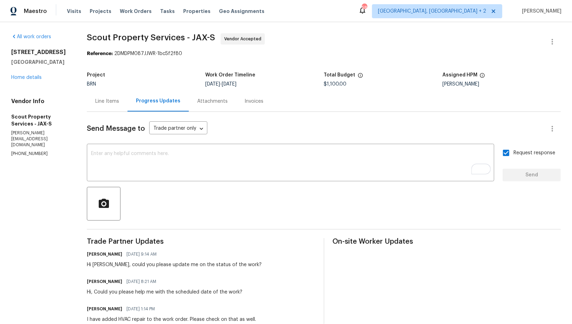
drag, startPoint x: 108, startPoint y: 265, endPoint x: 278, endPoint y: 258, distance: 169.5
click at [278, 258] on div "[PERSON_NAME] R [DATE] 9:14 AM Hi [PERSON_NAME], could you please update me on …" at bounding box center [201, 258] width 228 height 19
click at [180, 267] on div "Hi [PERSON_NAME], could you please update me on the status of the work?" at bounding box center [174, 264] width 175 height 7
drag, startPoint x: 108, startPoint y: 265, endPoint x: 241, endPoint y: 264, distance: 133.5
click at [241, 264] on div "[PERSON_NAME] R [DATE] 9:14 AM Hi [PERSON_NAME], could you please update me on …" at bounding box center [201, 258] width 228 height 19
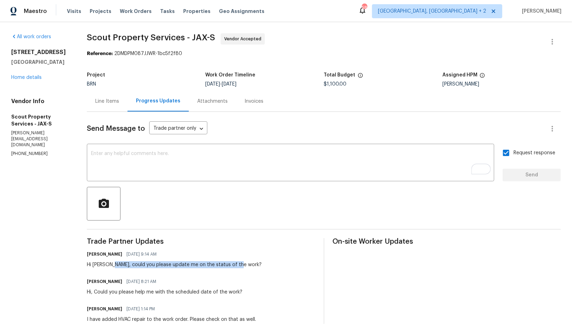
copy div "could you please update me on the status of the work?"
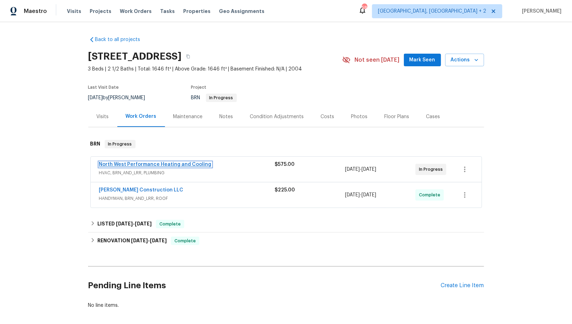
click at [136, 163] on link "North West Performance Heating and Cooling" at bounding box center [155, 164] width 113 height 5
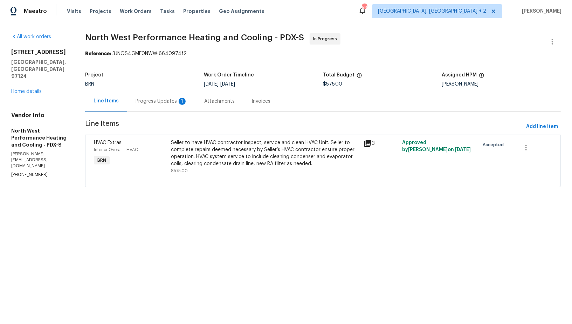
click at [196, 96] on div "Progress Updates 1" at bounding box center [161, 101] width 69 height 21
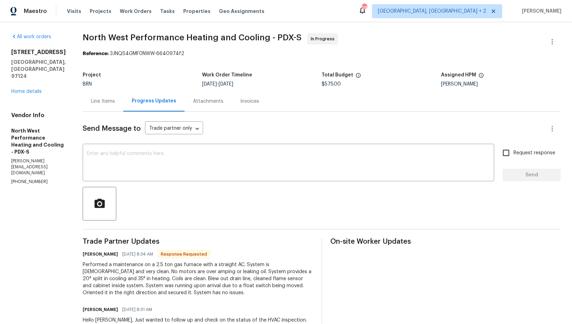
click at [123, 106] on div "Line Items" at bounding box center [103, 101] width 41 height 21
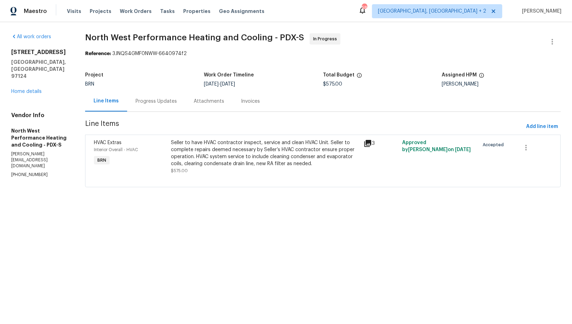
click at [237, 150] on div "Seller to have HVAC contractor inspect, service and clean HVAC Unit. Seller to …" at bounding box center [265, 153] width 189 height 28
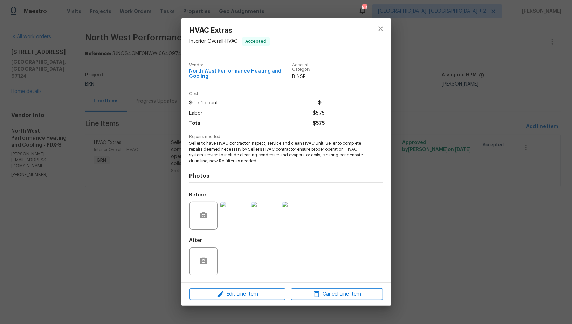
drag, startPoint x: 134, startPoint y: 233, endPoint x: 181, endPoint y: 131, distance: 112.3
click at [134, 233] on div "HVAC Extras Interior Overall - HVAC Accepted Vendor North West Performance Heat…" at bounding box center [286, 162] width 572 height 324
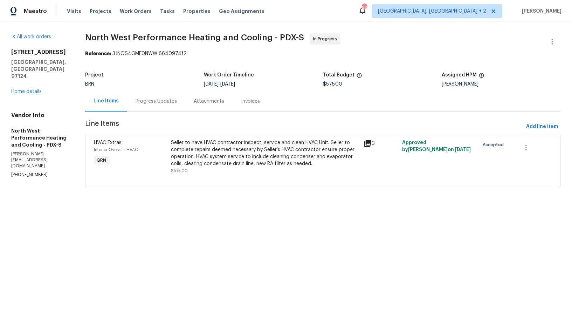
click at [180, 96] on div "Progress Updates" at bounding box center [156, 101] width 58 height 21
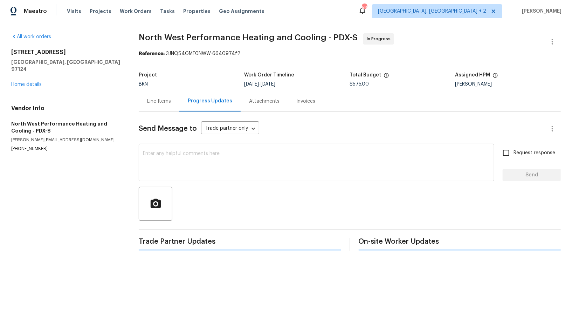
click at [169, 157] on textarea at bounding box center [316, 163] width 347 height 25
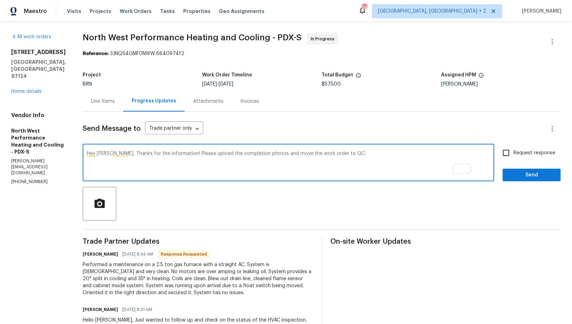
type textarea "Hey [PERSON_NAME], Thanks for the information! Please upload the completion pho…"
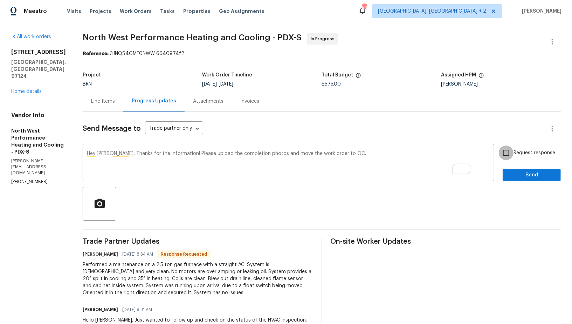
click at [513, 151] on input "Request response" at bounding box center [506, 152] width 15 height 15
checkbox input "true"
click at [524, 178] on span "Send" at bounding box center [532, 175] width 47 height 9
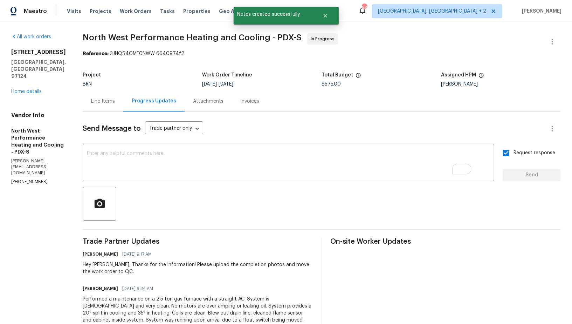
click at [114, 89] on div "Project BRN Work Order Timeline [DATE] - [DATE] Total Budget $575.00 Assigned H…" at bounding box center [322, 79] width 478 height 22
click at [116, 106] on div "Line Items" at bounding box center [103, 101] width 41 height 21
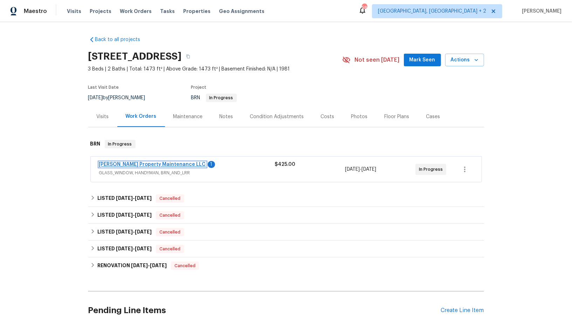
click at [163, 164] on link "[PERSON_NAME] Property Maintenance LLC" at bounding box center [152, 164] width 107 height 5
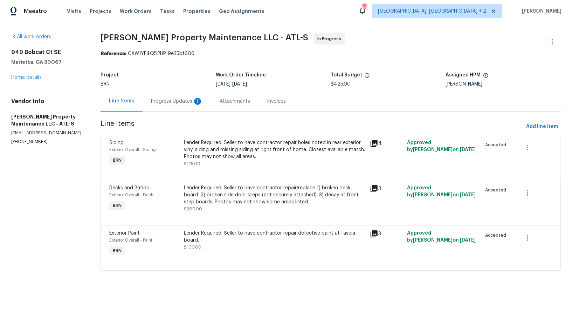
click at [178, 101] on div "Progress Updates 1" at bounding box center [177, 101] width 52 height 7
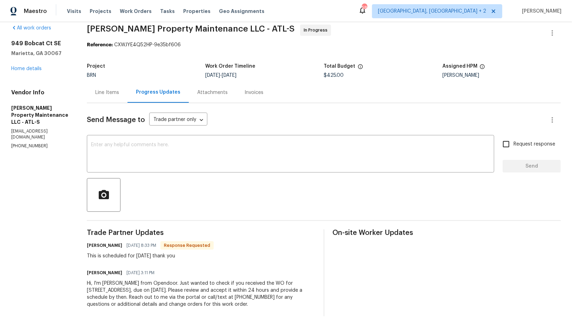
scroll to position [12, 0]
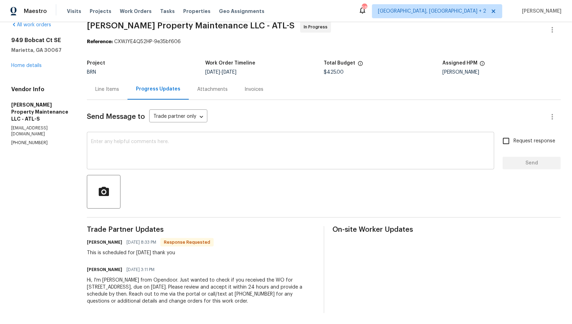
click at [163, 169] on div "x ​" at bounding box center [291, 152] width 408 height 36
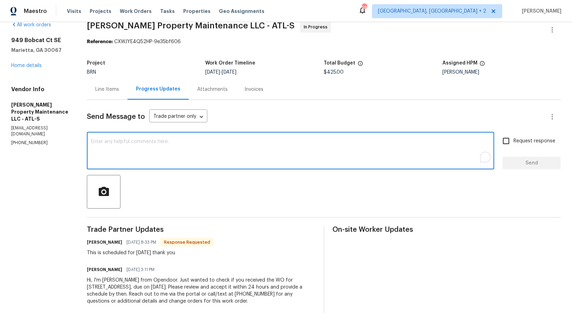
click at [161, 155] on textarea "To enrich screen reader interactions, please activate Accessibility in Grammarl…" at bounding box center [290, 151] width 399 height 25
type textarea "gREA"
type textarea "Great, Thanks!"
click at [503, 144] on input "Request response" at bounding box center [506, 141] width 15 height 15
checkbox input "true"
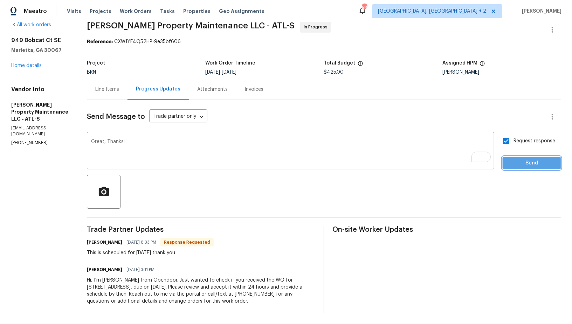
click at [520, 165] on span "Send" at bounding box center [532, 163] width 47 height 9
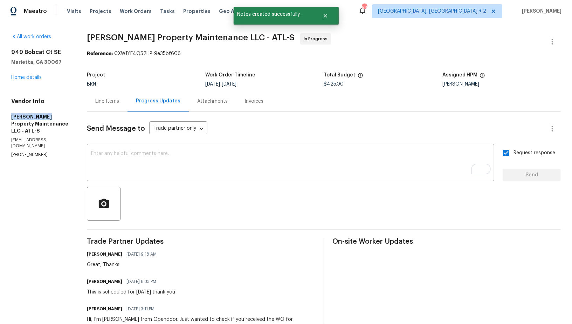
drag, startPoint x: 4, startPoint y: 111, endPoint x: 53, endPoint y: 117, distance: 49.5
click at [53, 117] on div "All work orders [STREET_ADDRESS] Home details Vendor Info [PERSON_NAME] Propert…" at bounding box center [286, 192] width 572 height 341
copy h5 "[PERSON_NAME] Property"
